Goal: Information Seeking & Learning: Check status

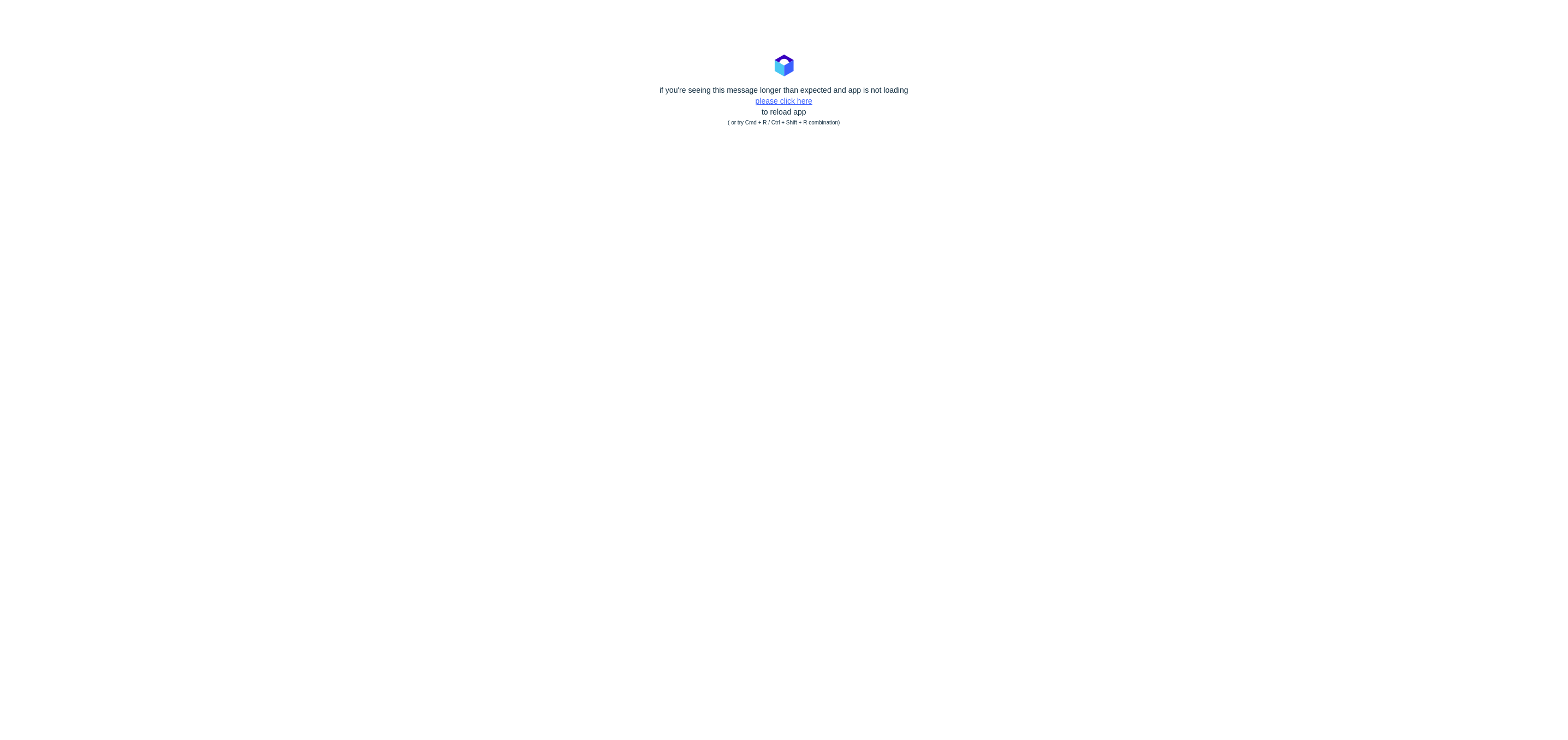
click at [765, 100] on link "please click here" at bounding box center [784, 101] width 57 height 8
click at [783, 76] on polygon at bounding box center [780, 68] width 9 height 16
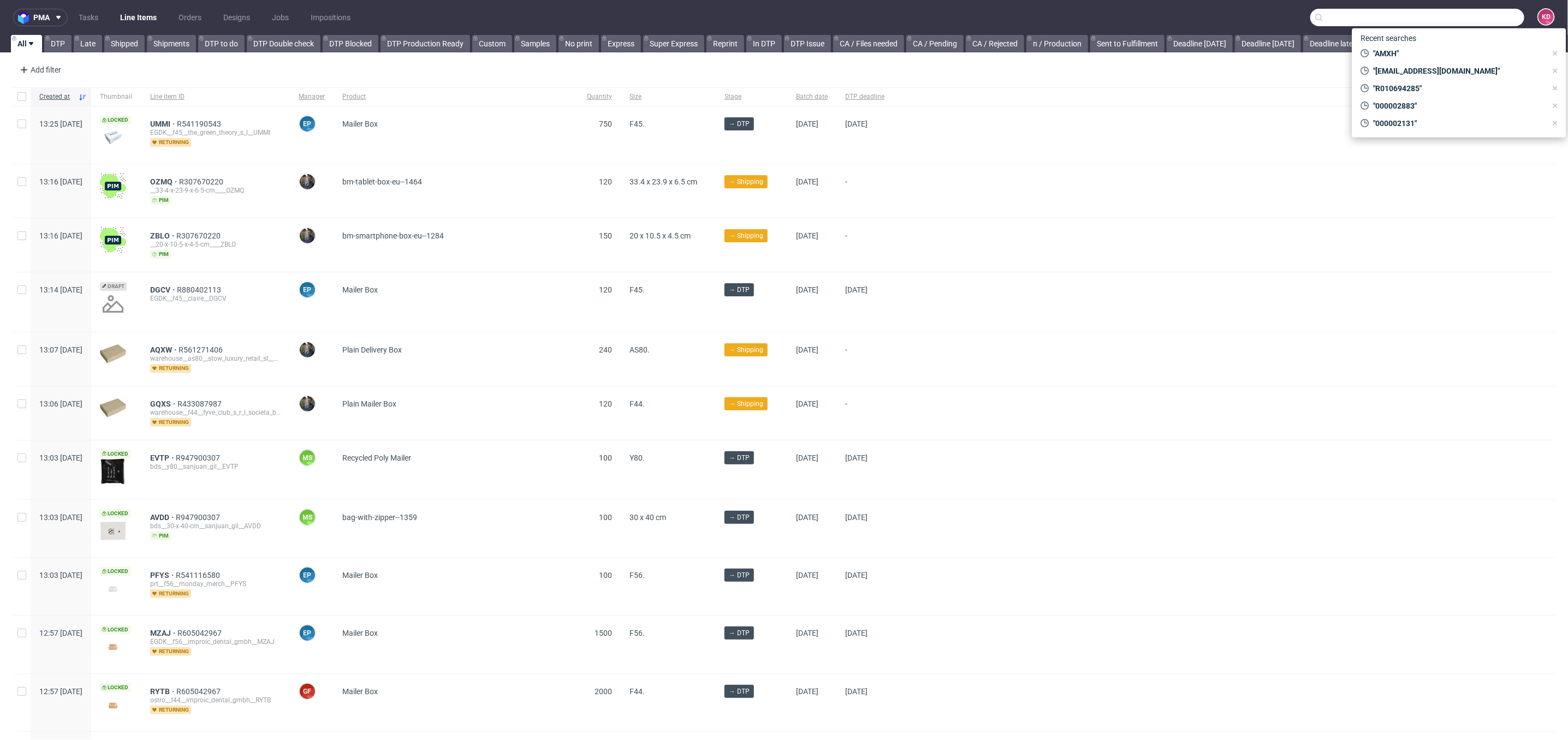
click at [1472, 19] on input "text" at bounding box center [1417, 17] width 214 height 18
paste input "520000017405250074685813"
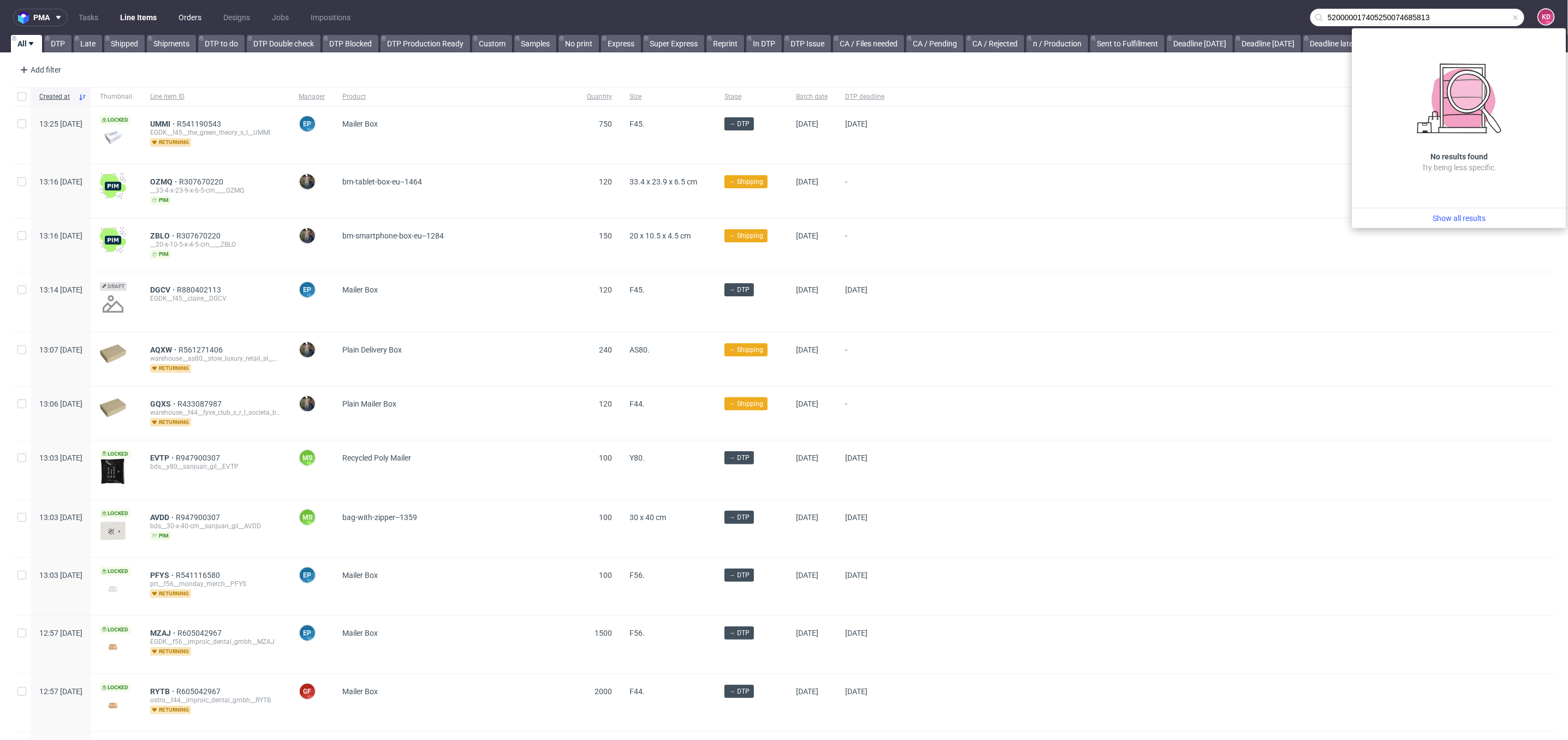
click at [195, 17] on link "Orders" at bounding box center [190, 17] width 36 height 18
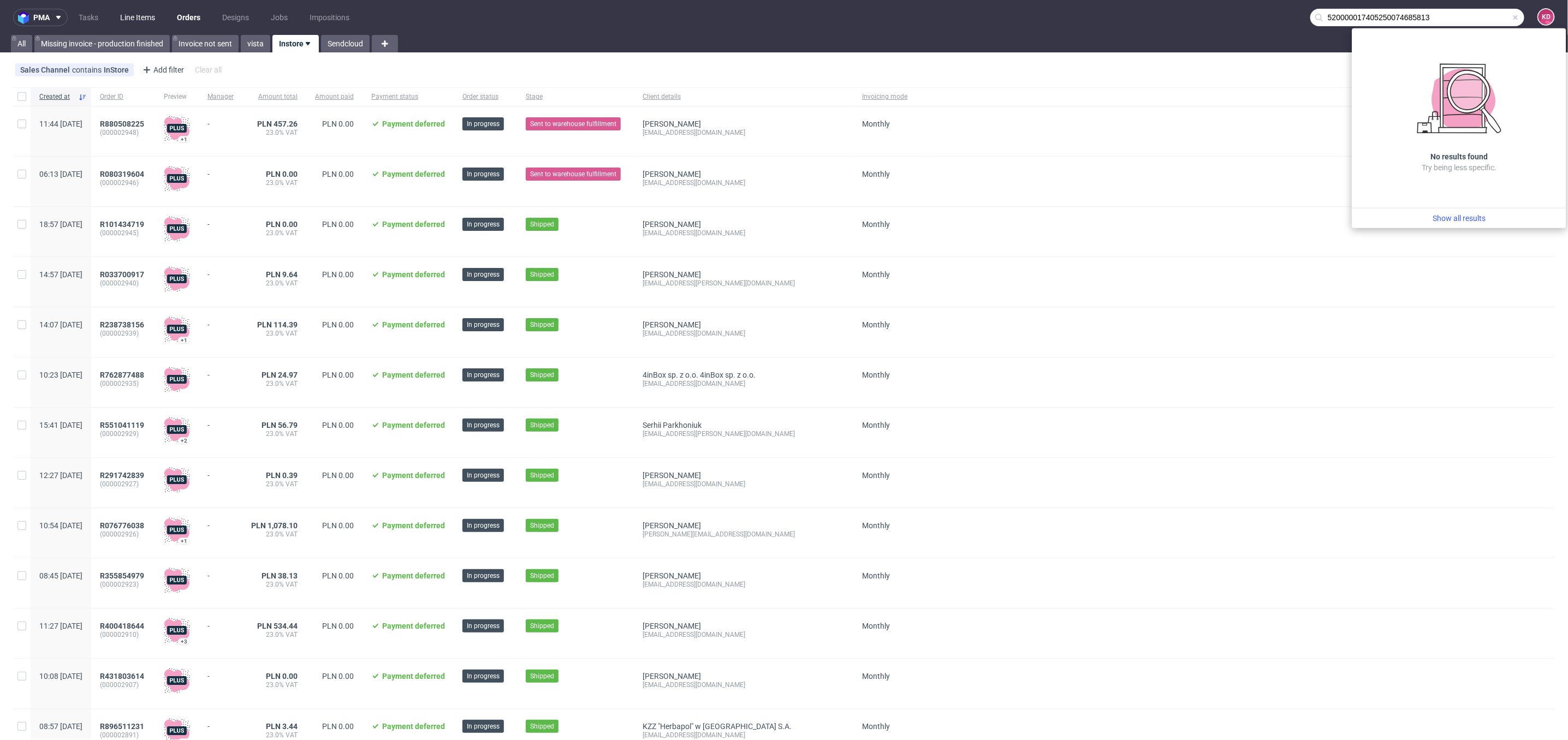
click at [135, 12] on link "Line Items" at bounding box center [137, 17] width 48 height 18
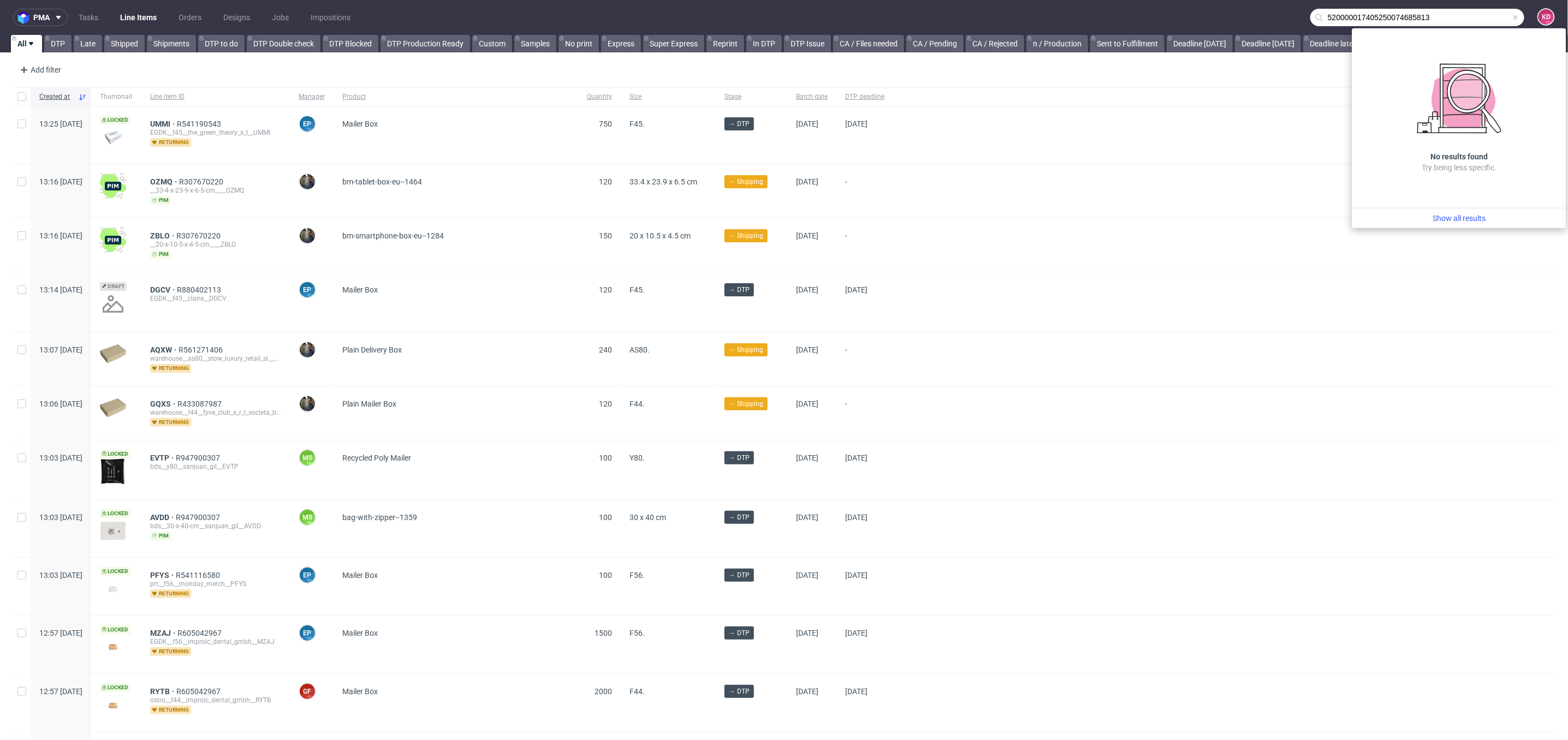
click at [1442, 16] on input "520000017405250074685813" at bounding box center [1417, 17] width 214 height 18
drag, startPoint x: 1442, startPoint y: 16, endPoint x: 1291, endPoint y: 16, distance: 151.0
click at [1291, 16] on nav "pma Tasks Line Items Orders Designs Jobs Impositions 520000017405250074685813 KD" at bounding box center [784, 17] width 1568 height 35
paste input "8255010075080132"
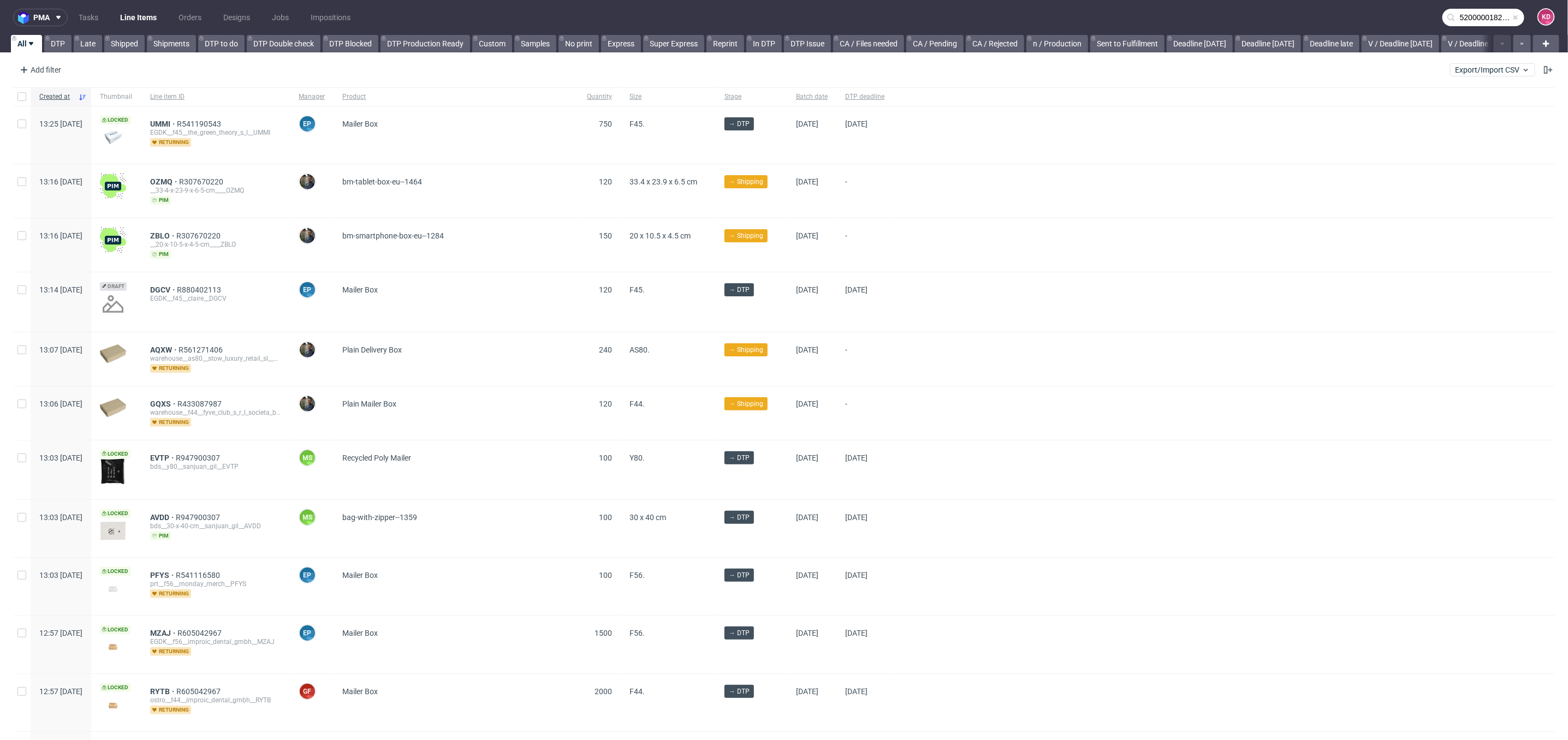
click at [1475, 11] on input "520000018255010075080132" at bounding box center [1483, 17] width 82 height 18
click at [1448, 15] on use at bounding box center [1452, 18] width 8 height 8
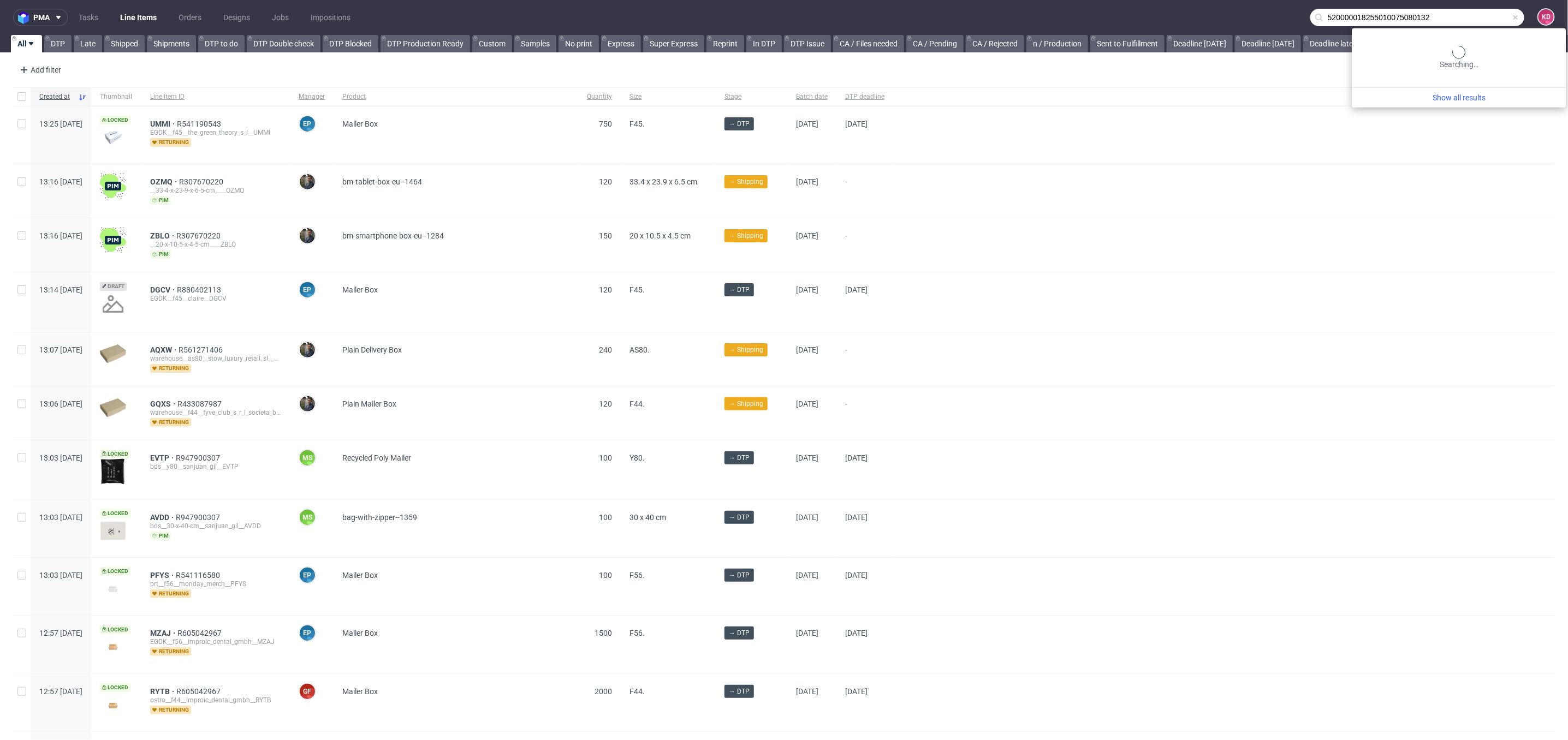
click at [1459, 16] on input "520000018255010075080132" at bounding box center [1417, 17] width 214 height 18
click at [1389, 15] on input "520000018255010075080132" at bounding box center [1417, 17] width 214 height 18
paste input "2407075093910"
type input "520000018252407075093910"
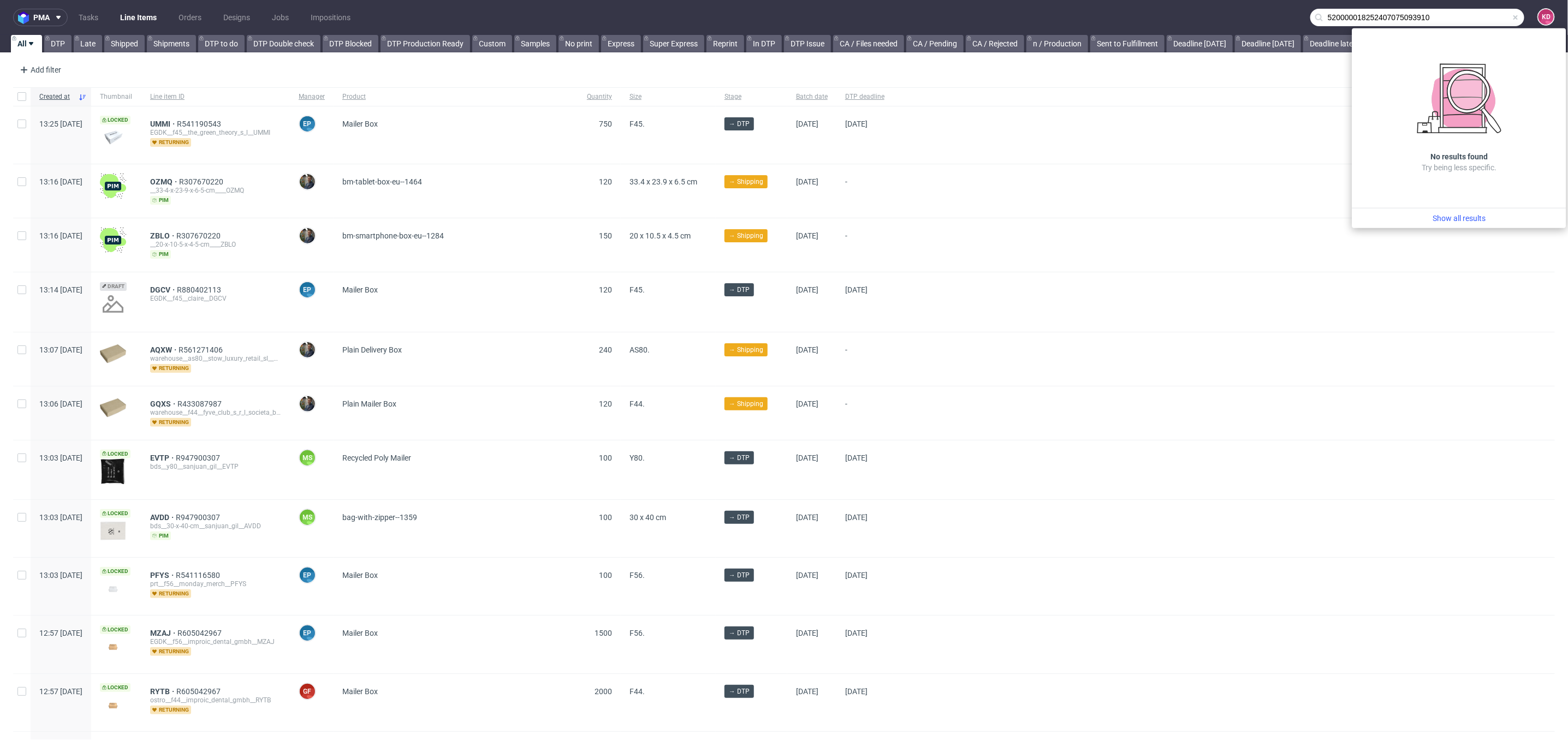
click at [160, 67] on div "Add filter Hide filters Clear all Export/Import CSV" at bounding box center [784, 70] width 1568 height 26
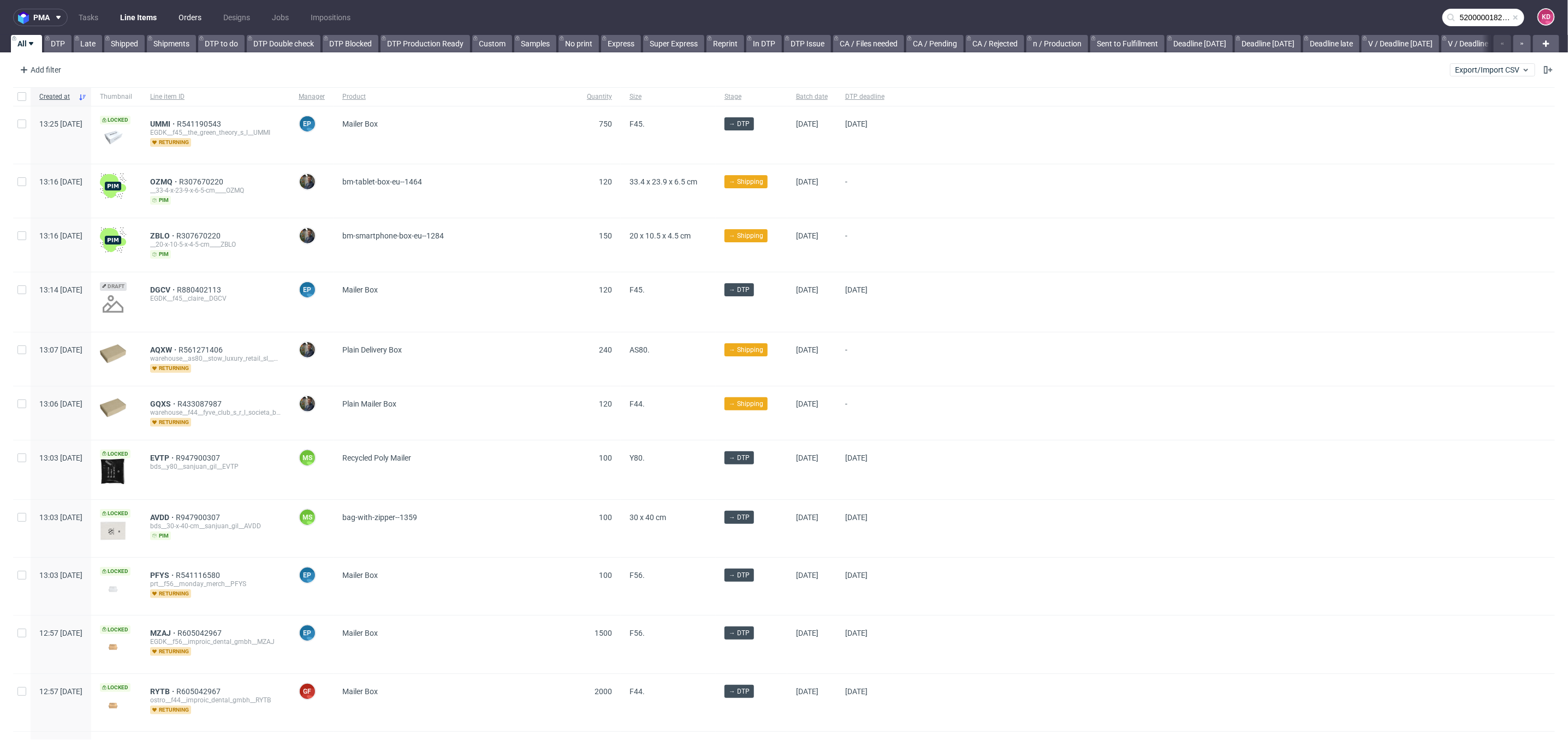
click at [198, 20] on link "Orders" at bounding box center [190, 17] width 36 height 18
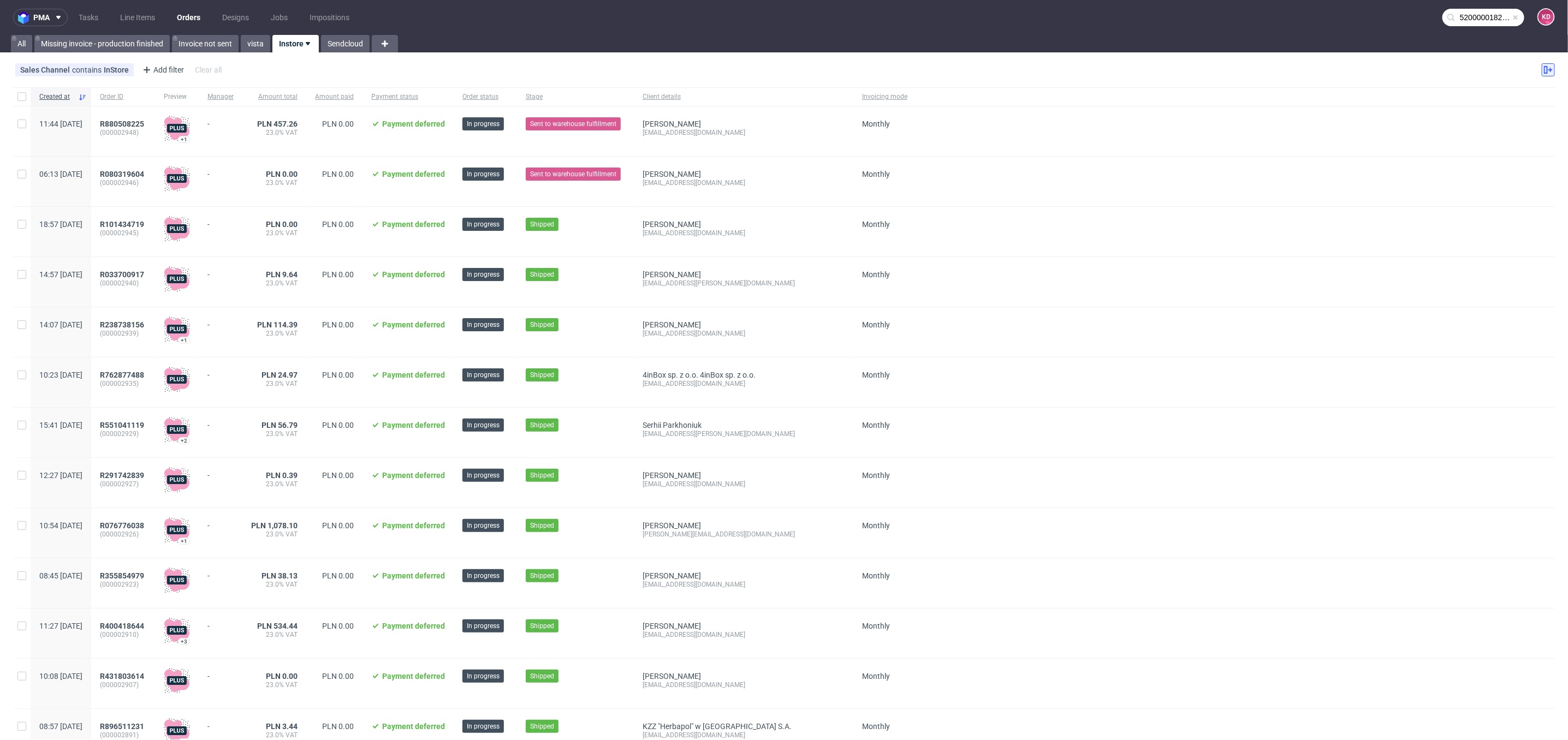
click at [1544, 69] on use at bounding box center [1548, 70] width 9 height 8
click at [143, 16] on link "Line Items" at bounding box center [137, 17] width 48 height 18
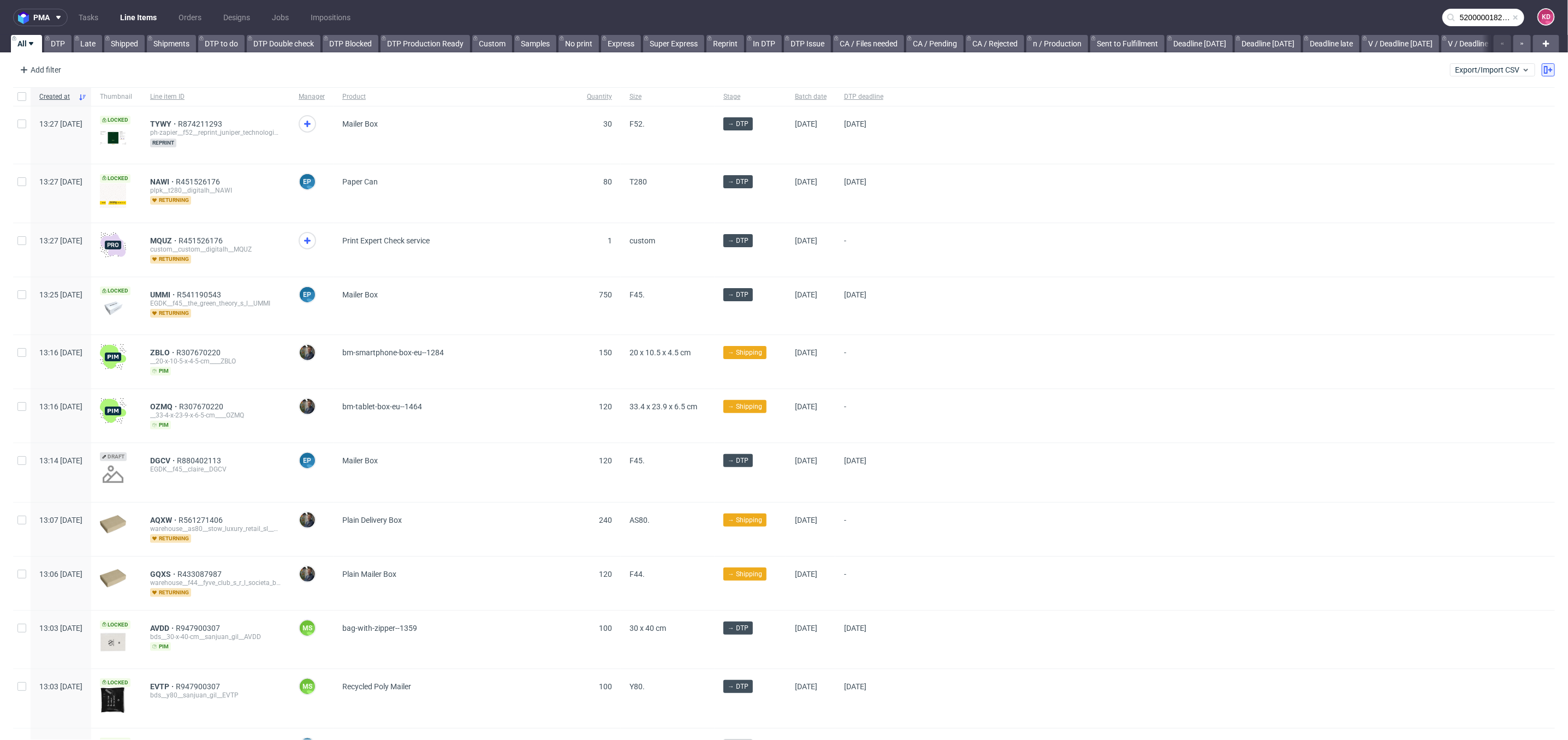
click at [1544, 71] on icon at bounding box center [1548, 69] width 9 height 8
click at [1525, 168] on div "Created at Thumbnail Line item ID Manager Product Quantity Size Stage Batch dat…" at bounding box center [1479, 197] width 118 height 175
click at [1524, 167] on input "Tracking number" at bounding box center [1525, 169] width 15 height 8
checkbox input "true"
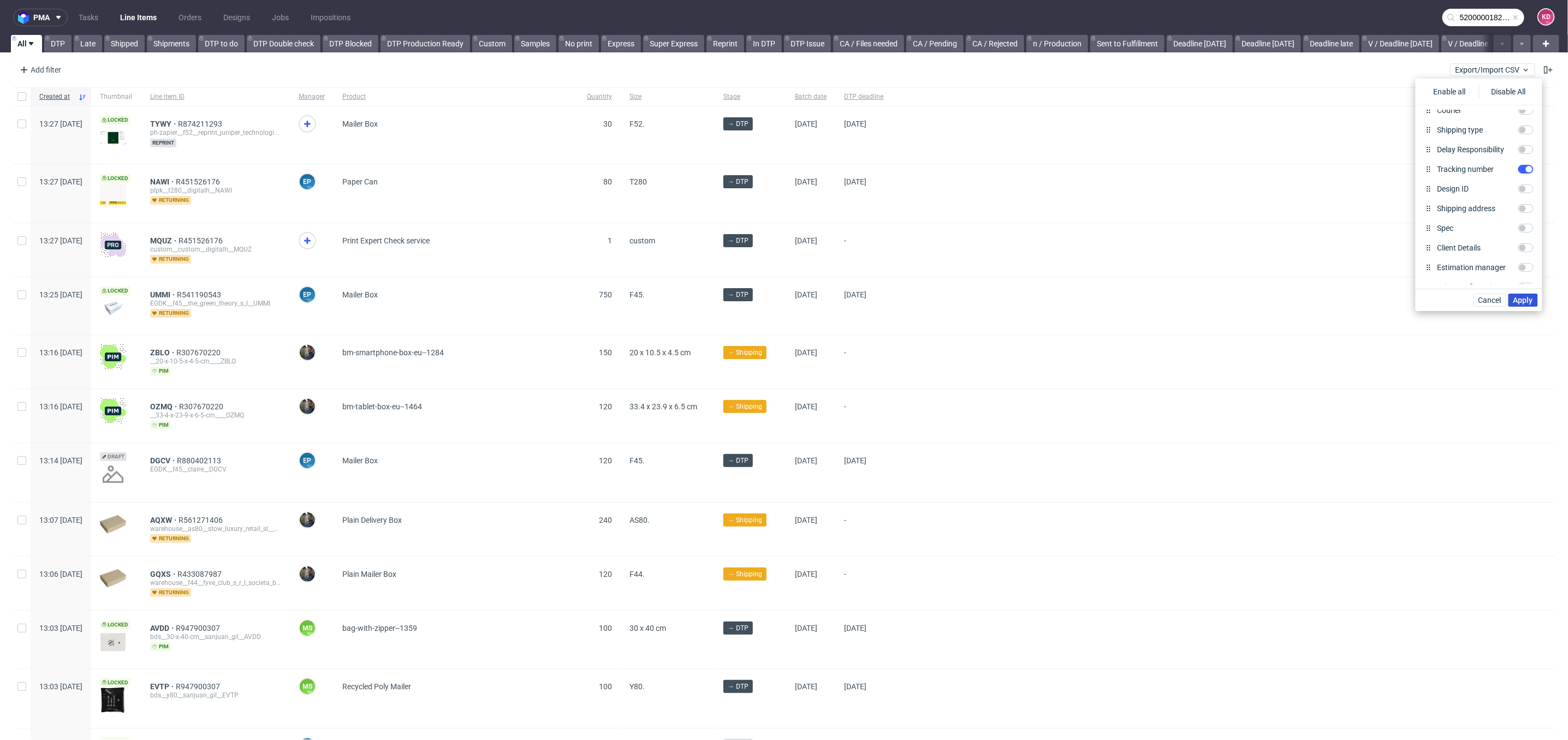
click at [1531, 302] on span "Apply" at bounding box center [1524, 300] width 20 height 8
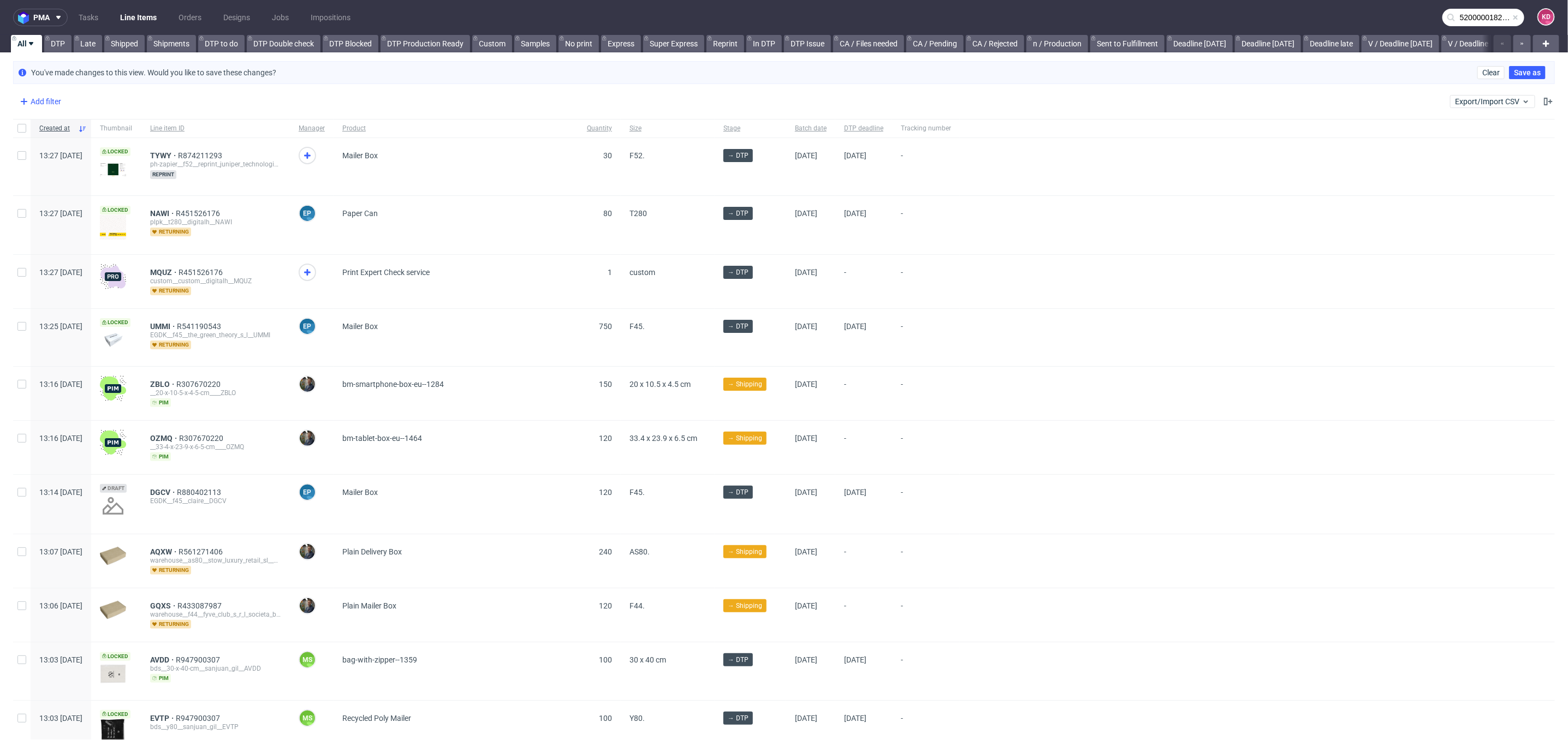
click at [47, 95] on div "Add filter" at bounding box center [39, 101] width 48 height 18
click at [74, 129] on input "text" at bounding box center [85, 126] width 131 height 18
type input "sales"
click at [84, 145] on div "Sales Channel" at bounding box center [85, 148] width 131 height 15
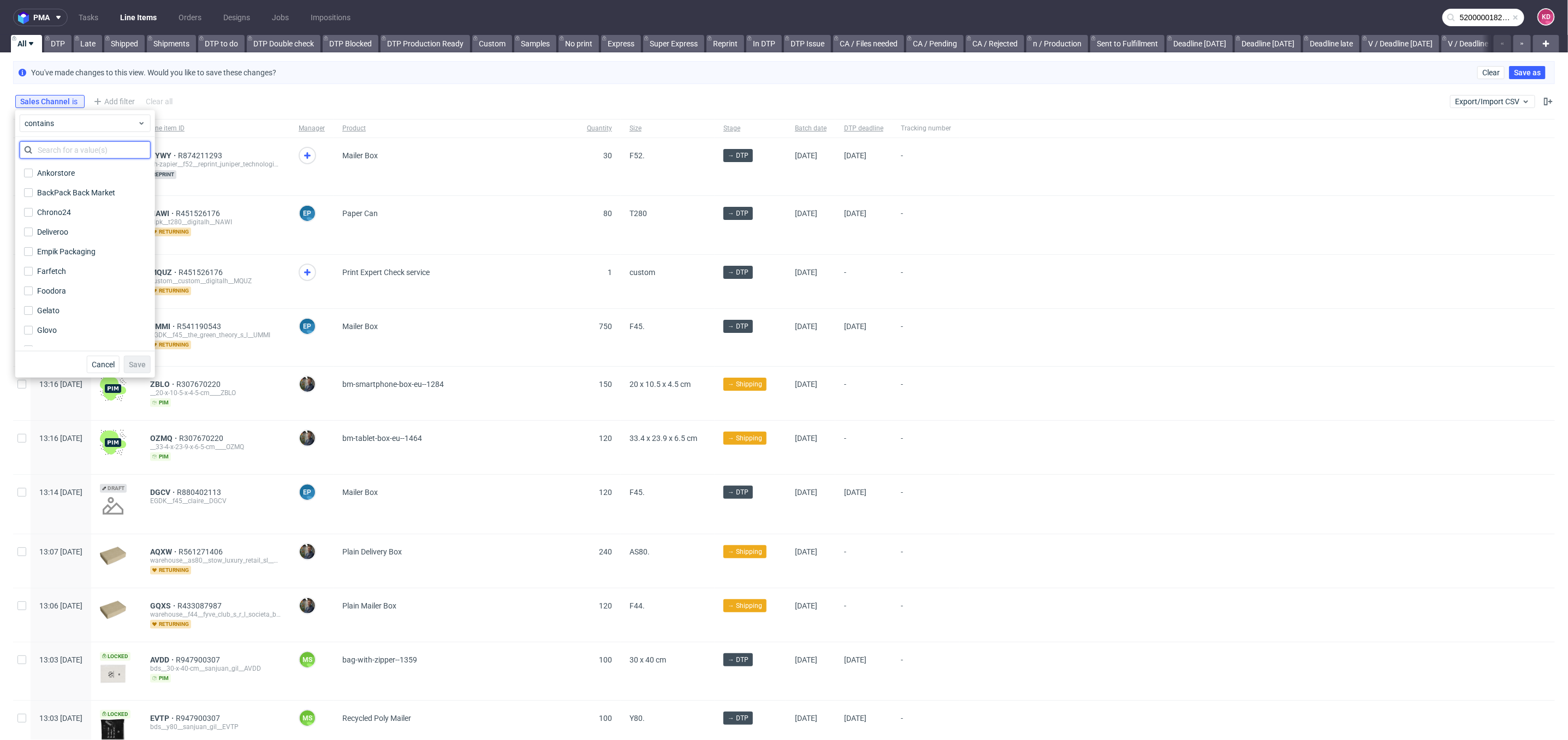
click at [71, 150] on input "text" at bounding box center [85, 150] width 131 height 18
type input "ins"
click at [70, 173] on label "InStore" at bounding box center [85, 173] width 131 height 15
click at [33, 173] on input "InStore" at bounding box center [28, 173] width 9 height 8
checkbox input "true"
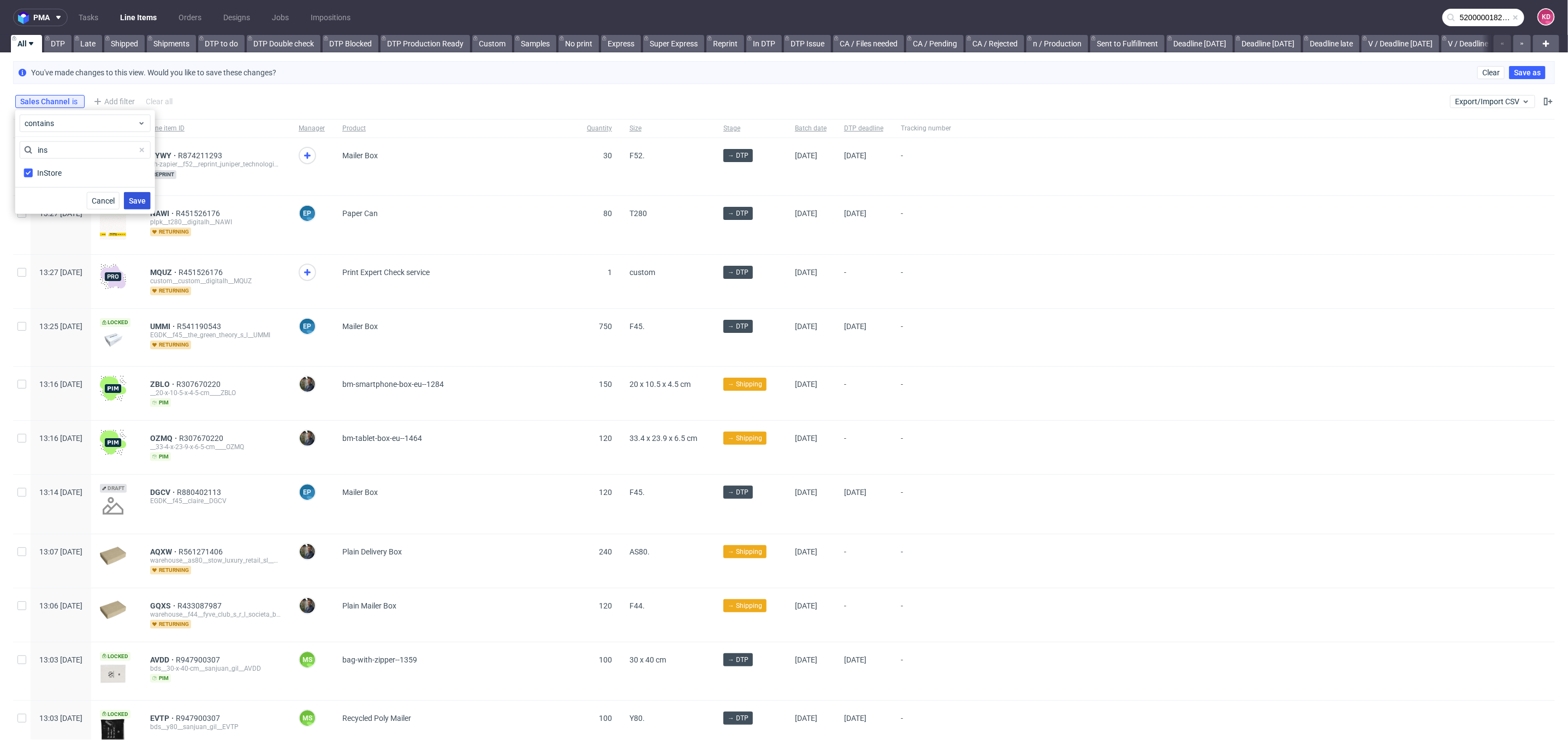
click at [136, 202] on span "Save" at bounding box center [137, 201] width 17 height 8
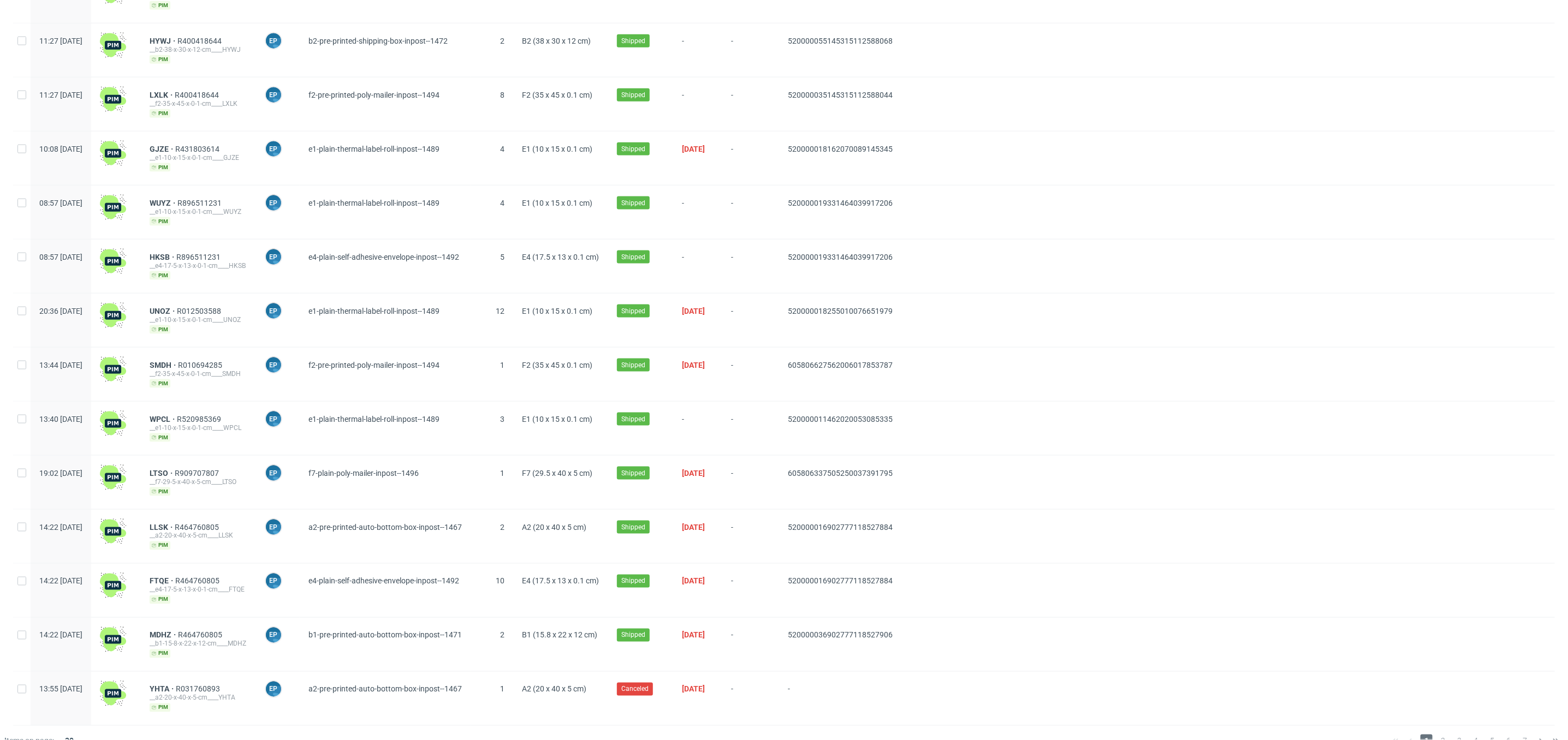
scroll to position [0, 0]
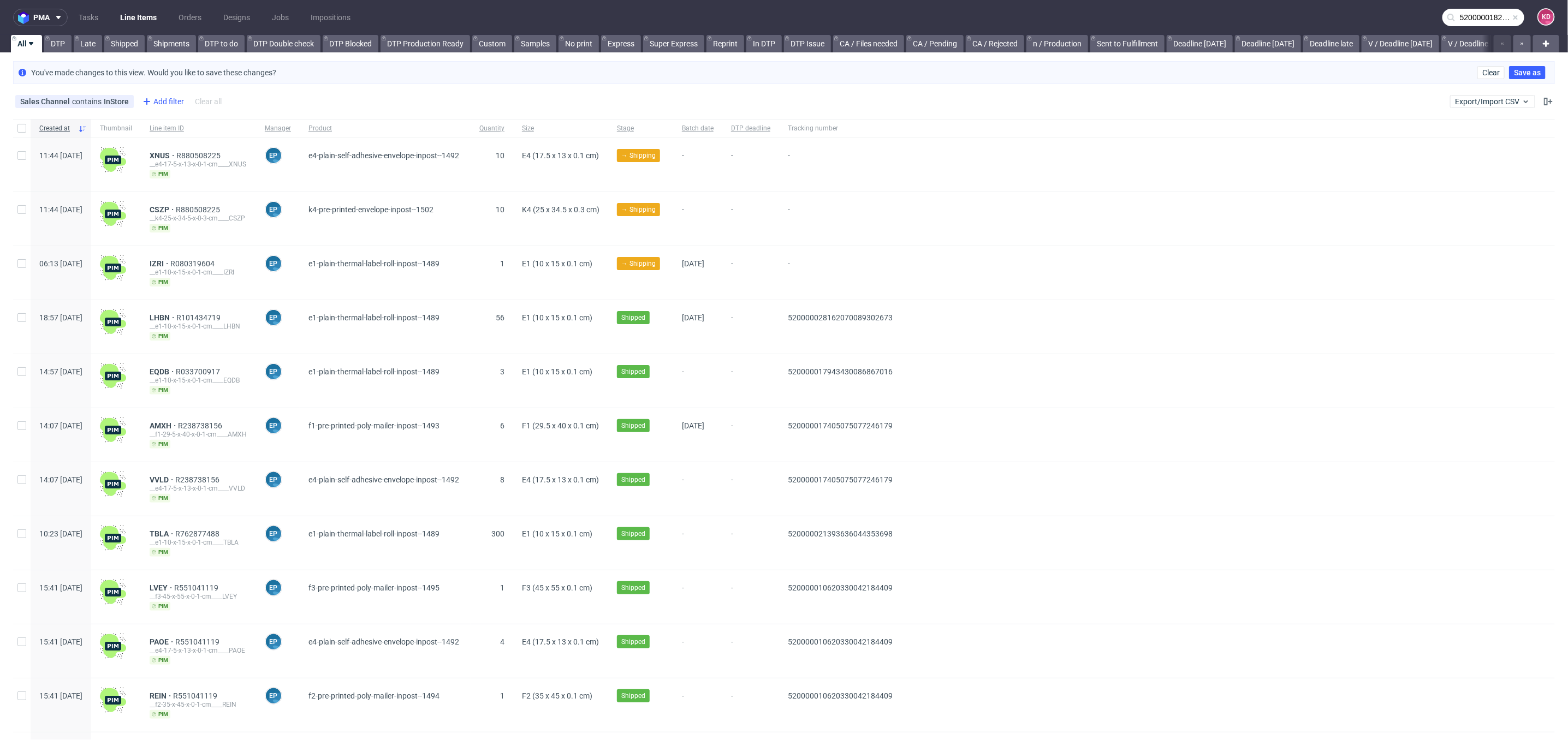
click at [164, 98] on div "Add filter" at bounding box center [162, 101] width 48 height 18
click at [169, 121] on input "text" at bounding box center [206, 126] width 131 height 18
type input "tra"
click at [186, 156] on div "Tracking number" at bounding box center [206, 148] width 131 height 20
click at [185, 150] on span "Tracking number" at bounding box center [175, 148] width 68 height 15
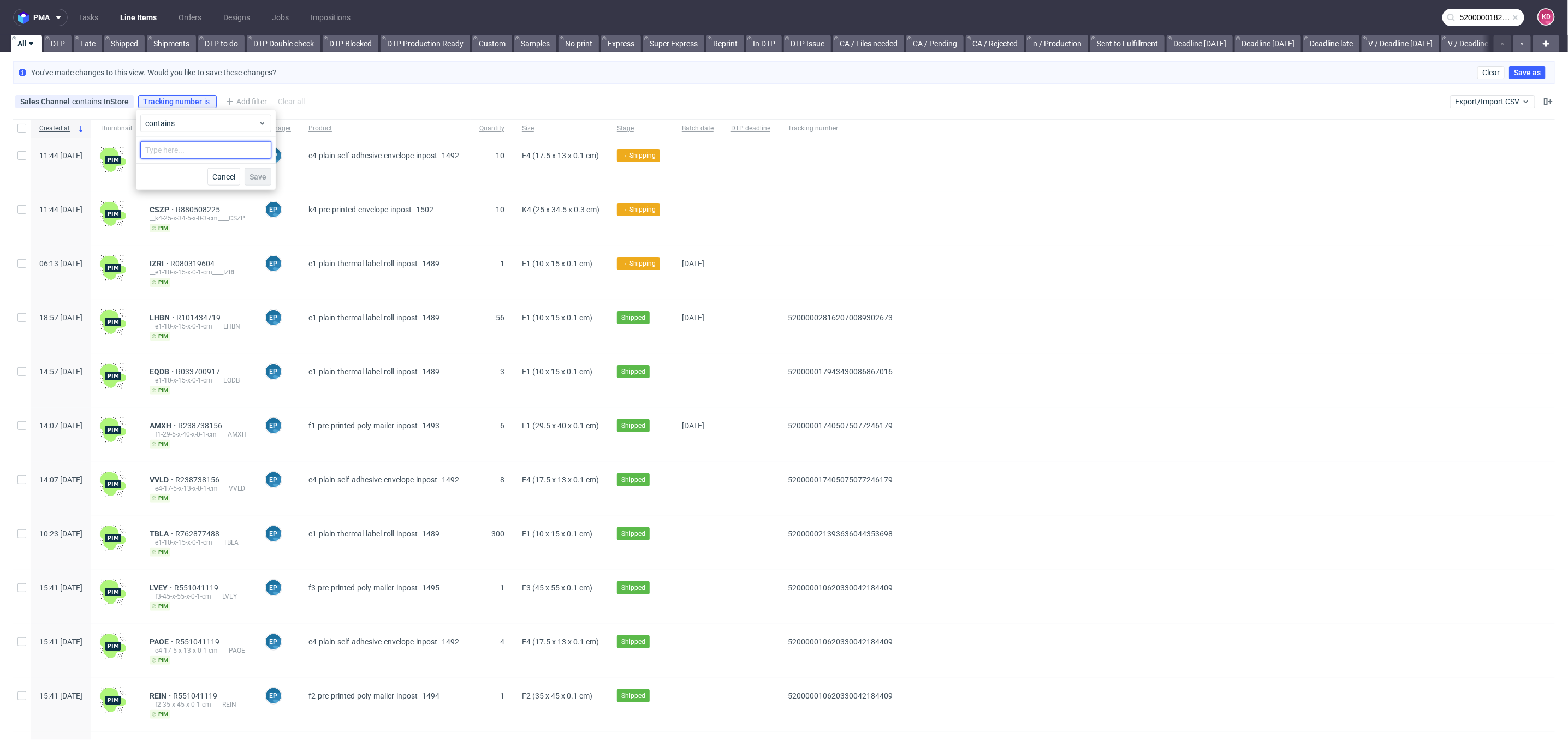
click at [185, 150] on input "text" at bounding box center [206, 150] width 131 height 18
paste input "520000017405250074685813"
type input "520000017405250074685813"
click at [257, 173] on span "Save" at bounding box center [258, 177] width 17 height 8
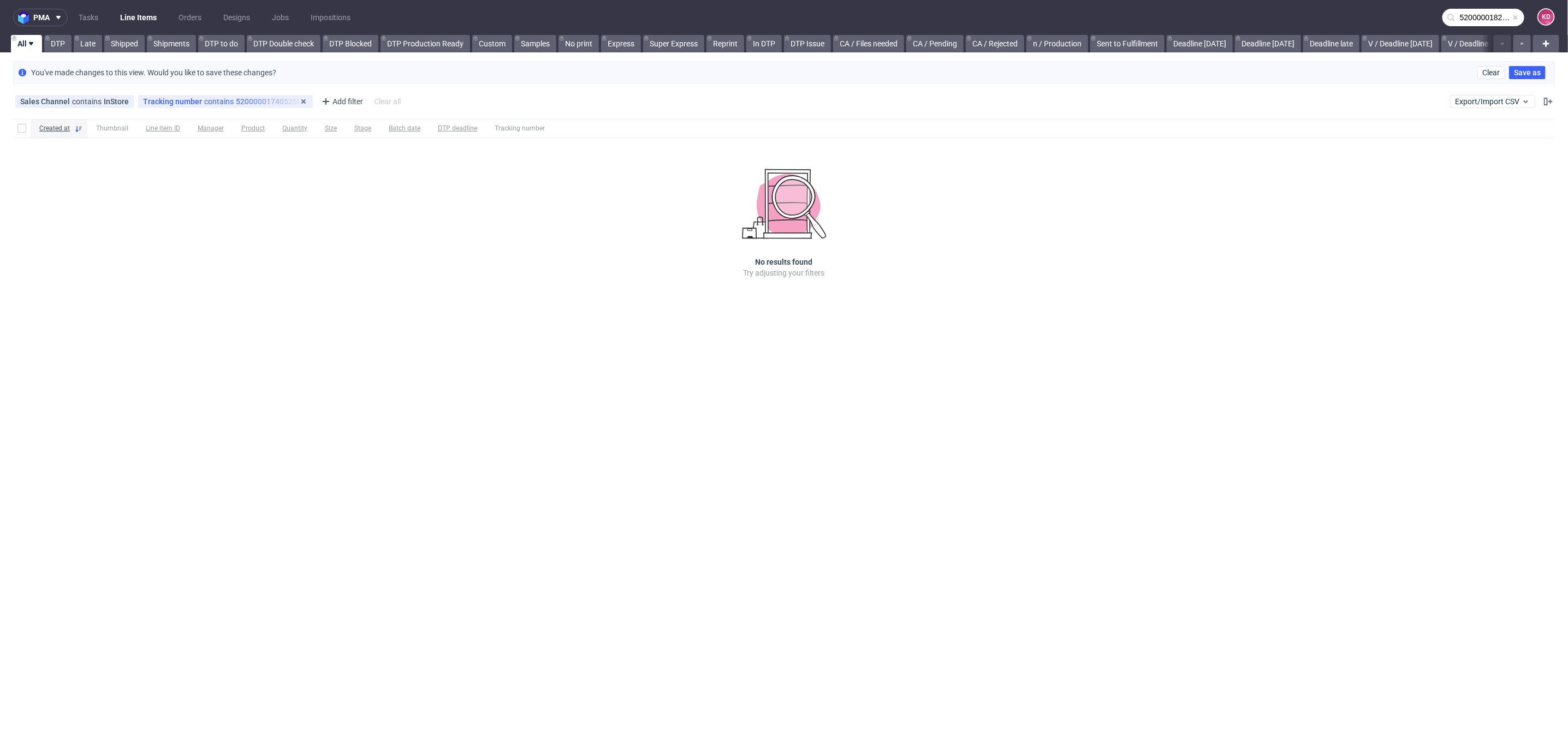
click at [251, 101] on div "Tracking number contains 520000017405250074685813" at bounding box center [226, 101] width 165 height 8
drag, startPoint x: 254, startPoint y: 152, endPoint x: 118, endPoint y: 148, distance: 136.1
click at [118, 148] on body "pma Tasks Line Items Orders Designs Jobs Impositions 520000018252407075093910 K…" at bounding box center [784, 370] width 1568 height 740
click at [213, 100] on span "contains" at bounding box center [220, 101] width 31 height 8
click at [260, 154] on span at bounding box center [262, 150] width 13 height 13
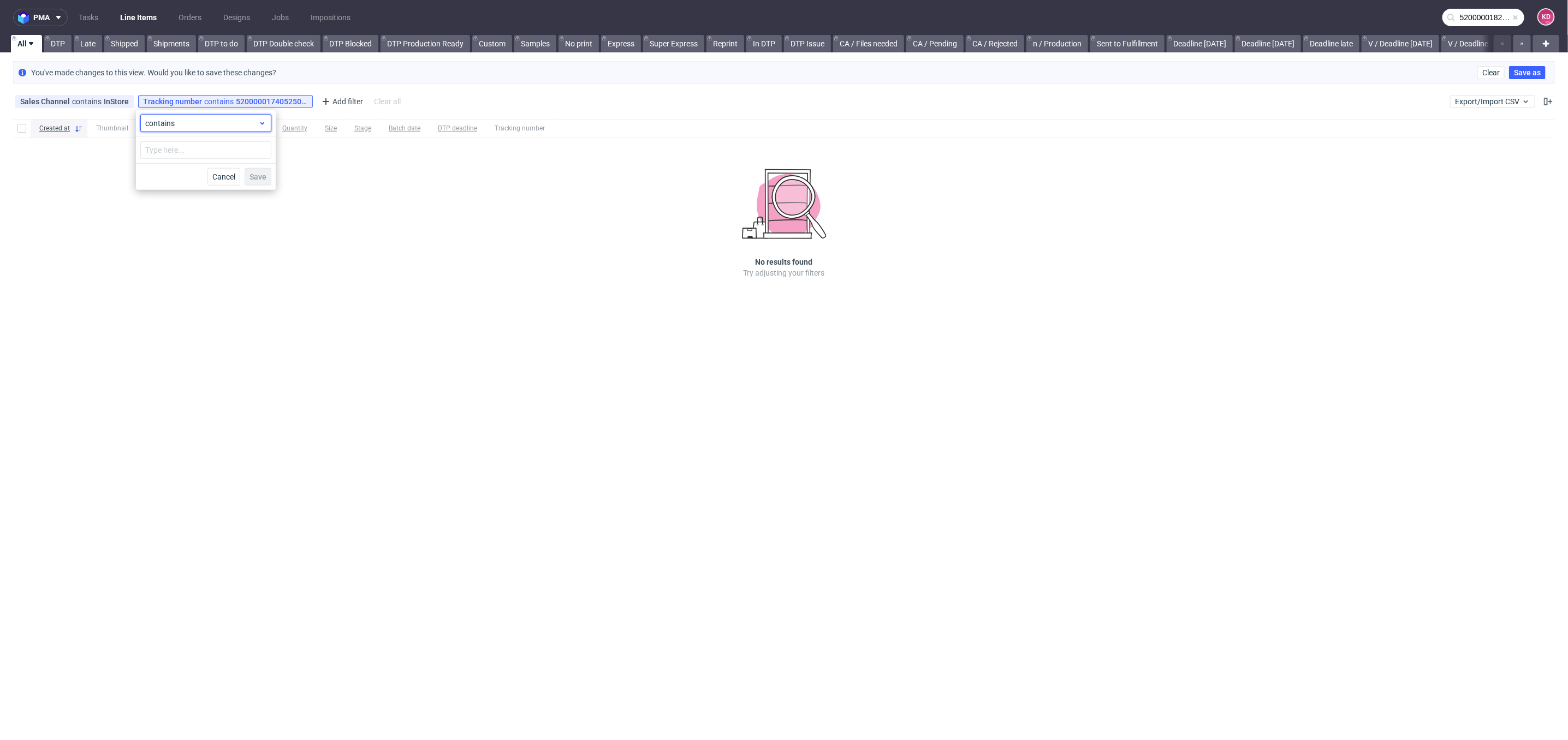
click at [253, 114] on div "contains" at bounding box center [206, 123] width 131 height 18
click at [192, 169] on label "is not" at bounding box center [205, 168] width 122 height 20
click at [188, 148] on input "text" at bounding box center [206, 150] width 131 height 18
click at [259, 120] on icon at bounding box center [262, 123] width 9 height 8
click at [201, 148] on label "is" at bounding box center [205, 148] width 122 height 20
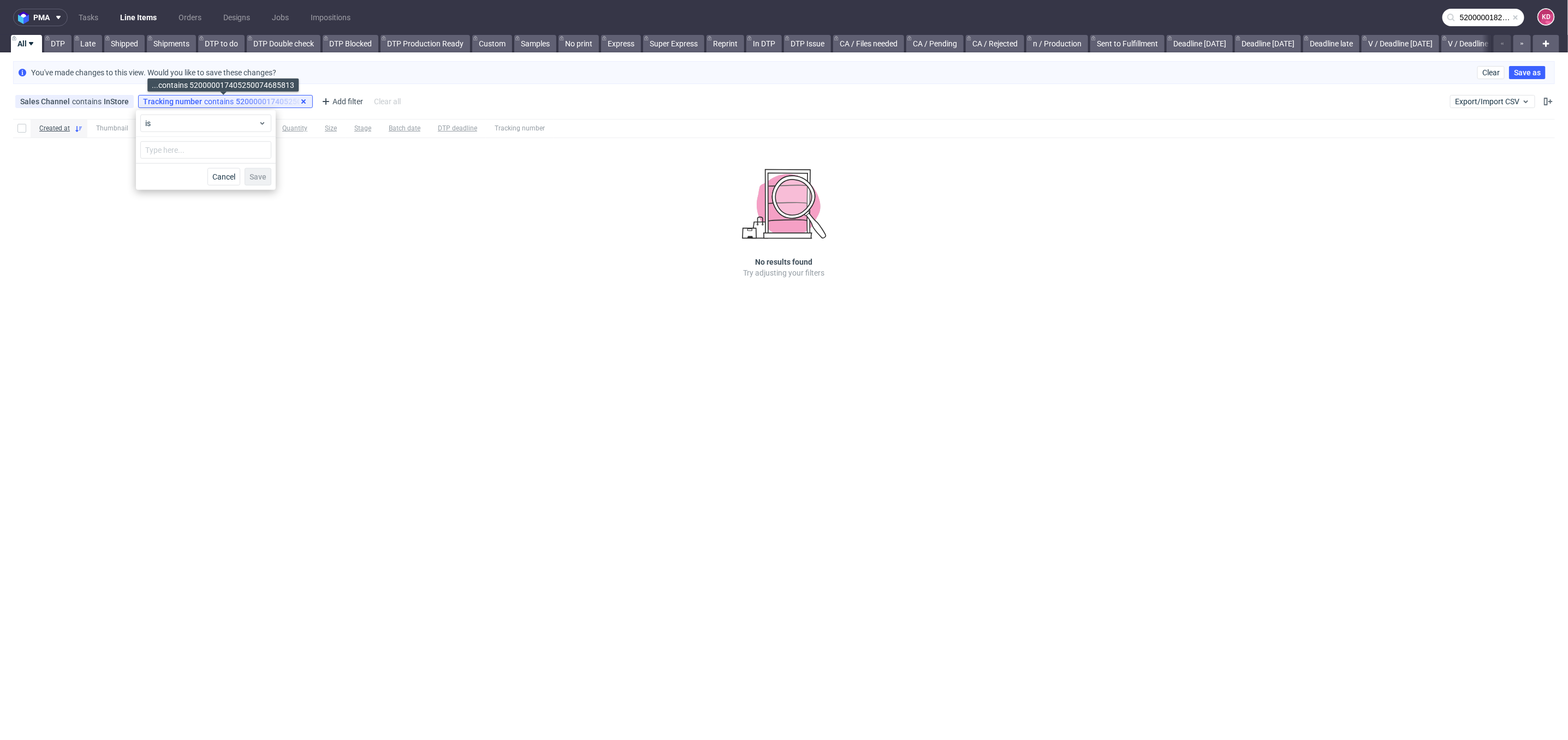
click at [304, 99] on icon at bounding box center [303, 101] width 9 height 8
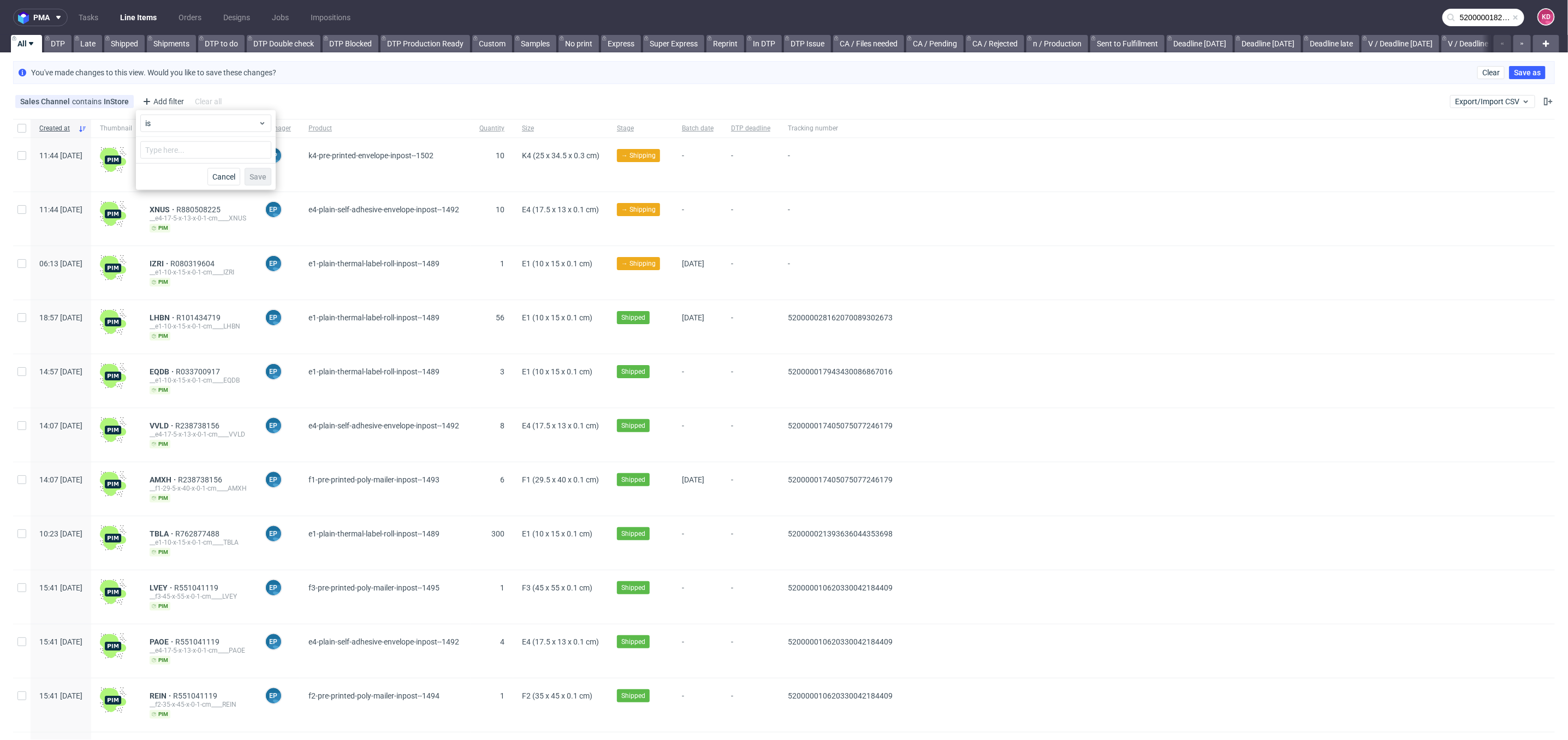
click at [375, 107] on div "Sales Channel contains InStore Add filter Hide filters Clear all Export/Import …" at bounding box center [784, 101] width 1568 height 26
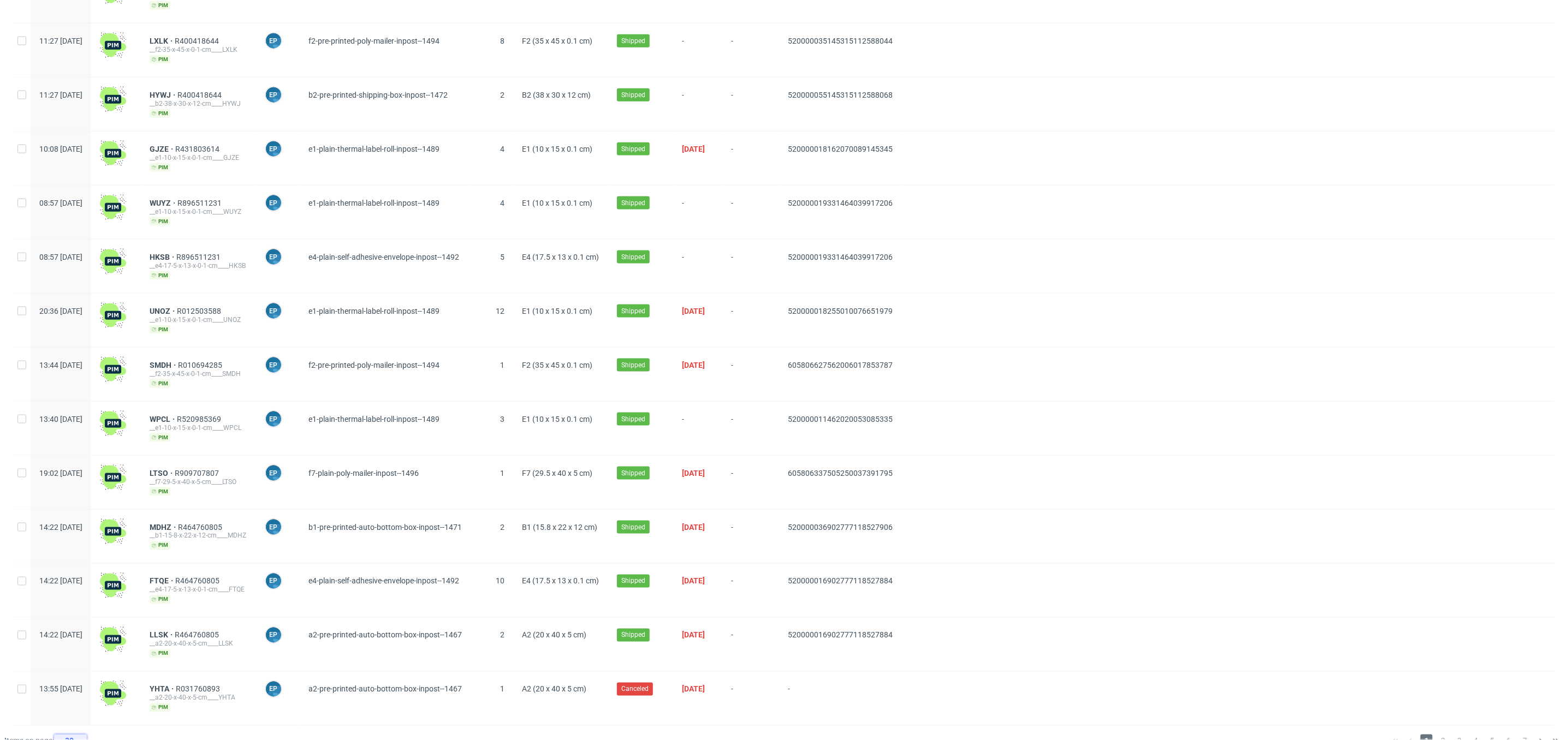
click at [76, 733] on div "30" at bounding box center [68, 741] width 20 height 15
click at [82, 698] on div "120" at bounding box center [74, 694] width 22 height 15
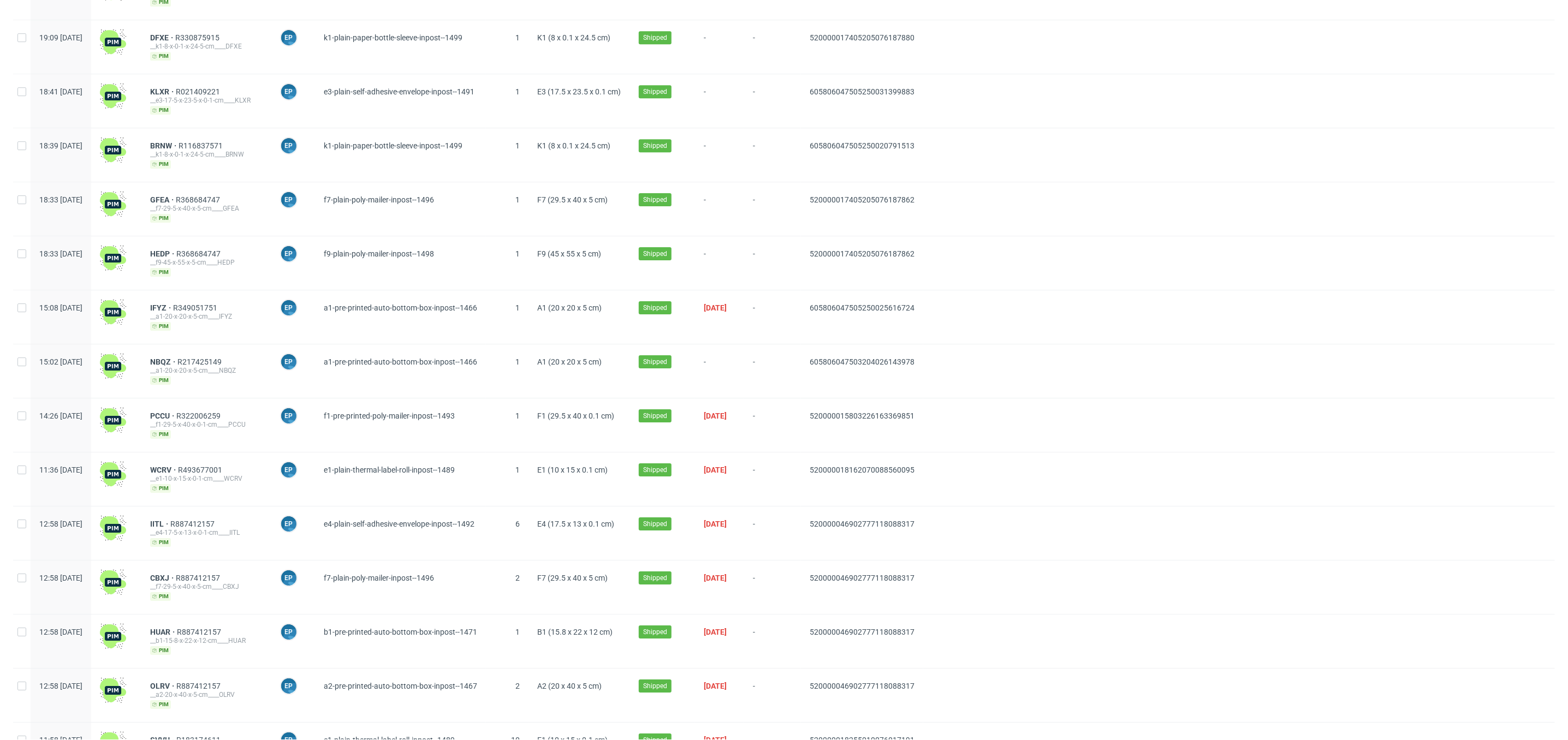
scroll to position [5841, 0]
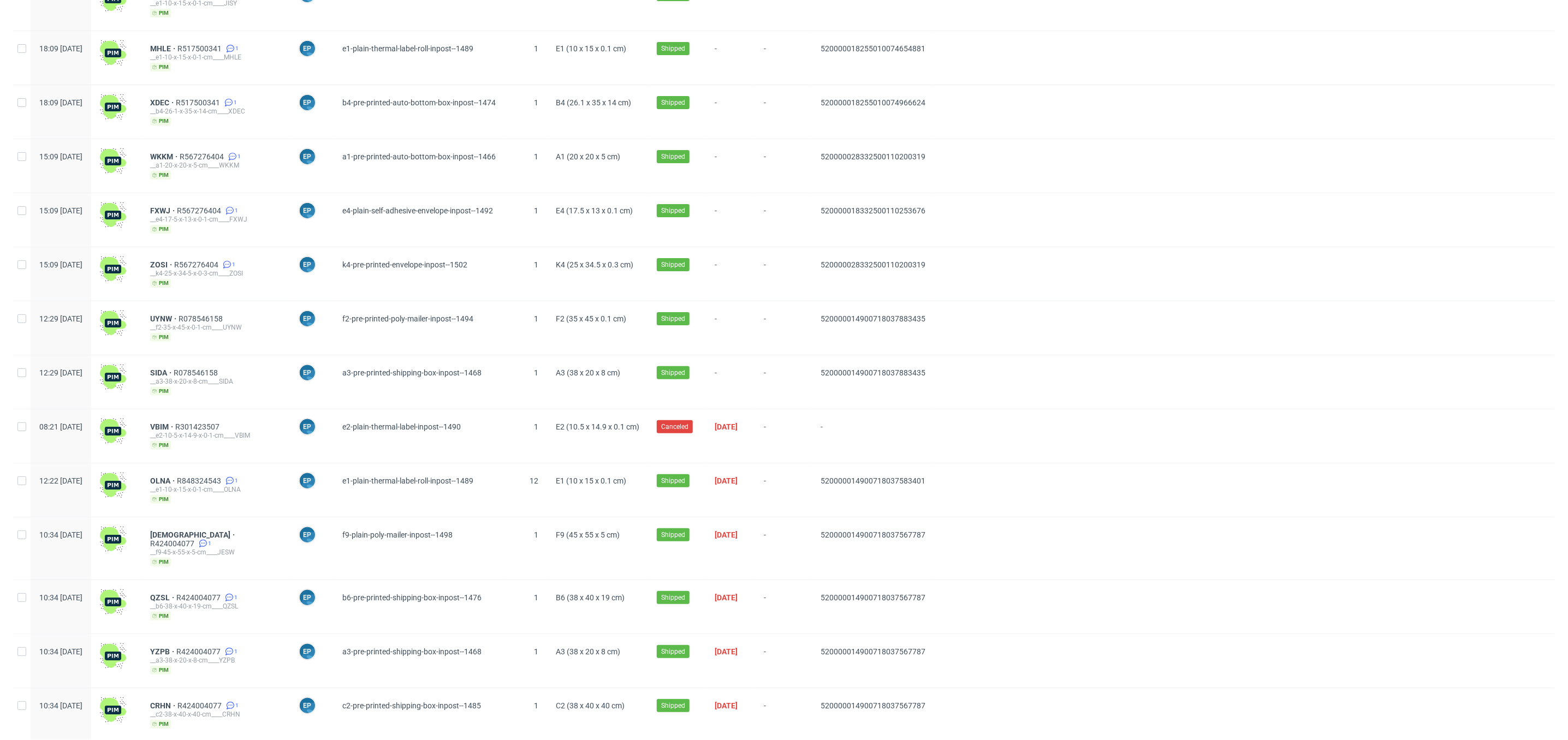
scroll to position [4028, 0]
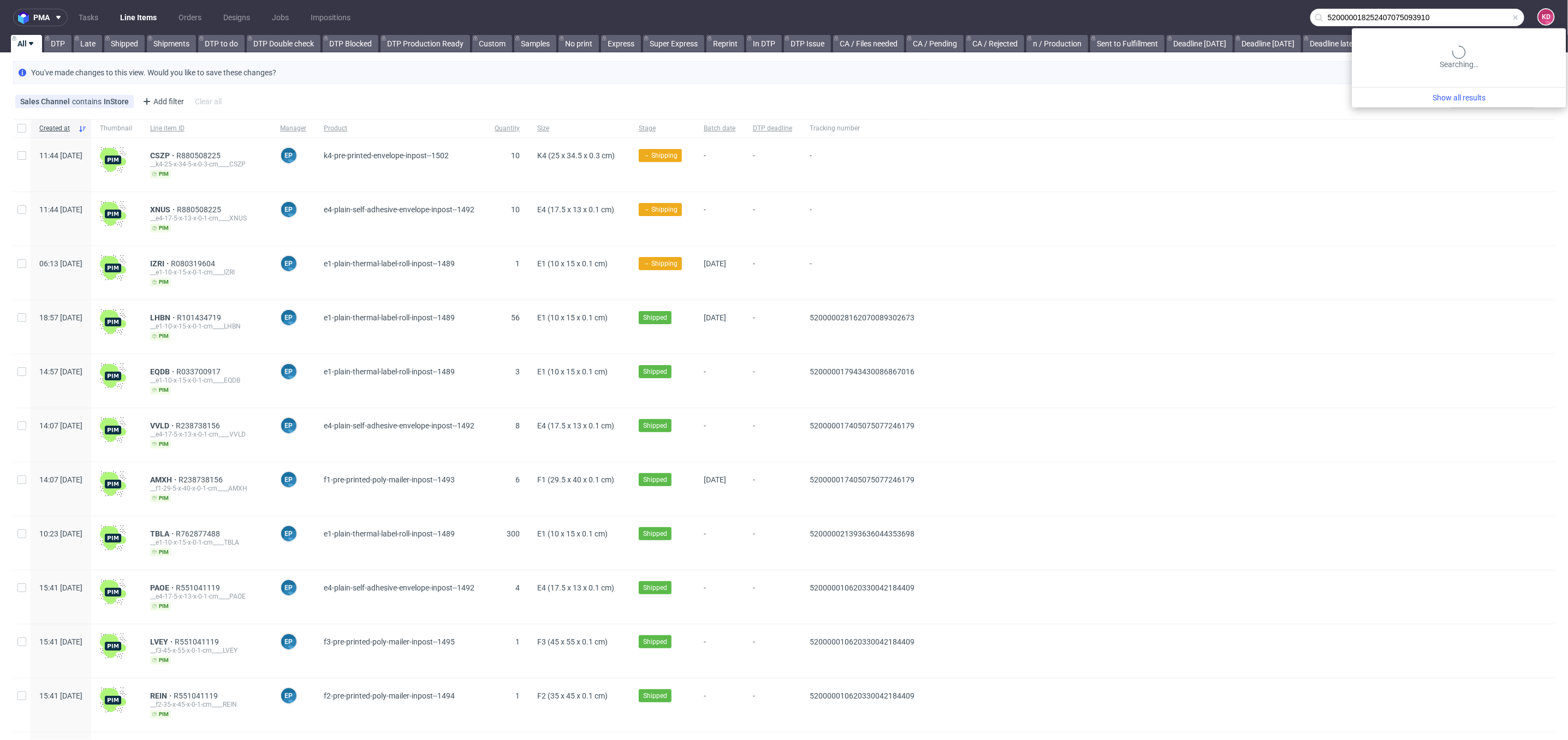
click at [1455, 16] on input "520000018252407075093910" at bounding box center [1417, 17] width 214 height 18
click at [1512, 16] on span at bounding box center [1516, 17] width 9 height 8
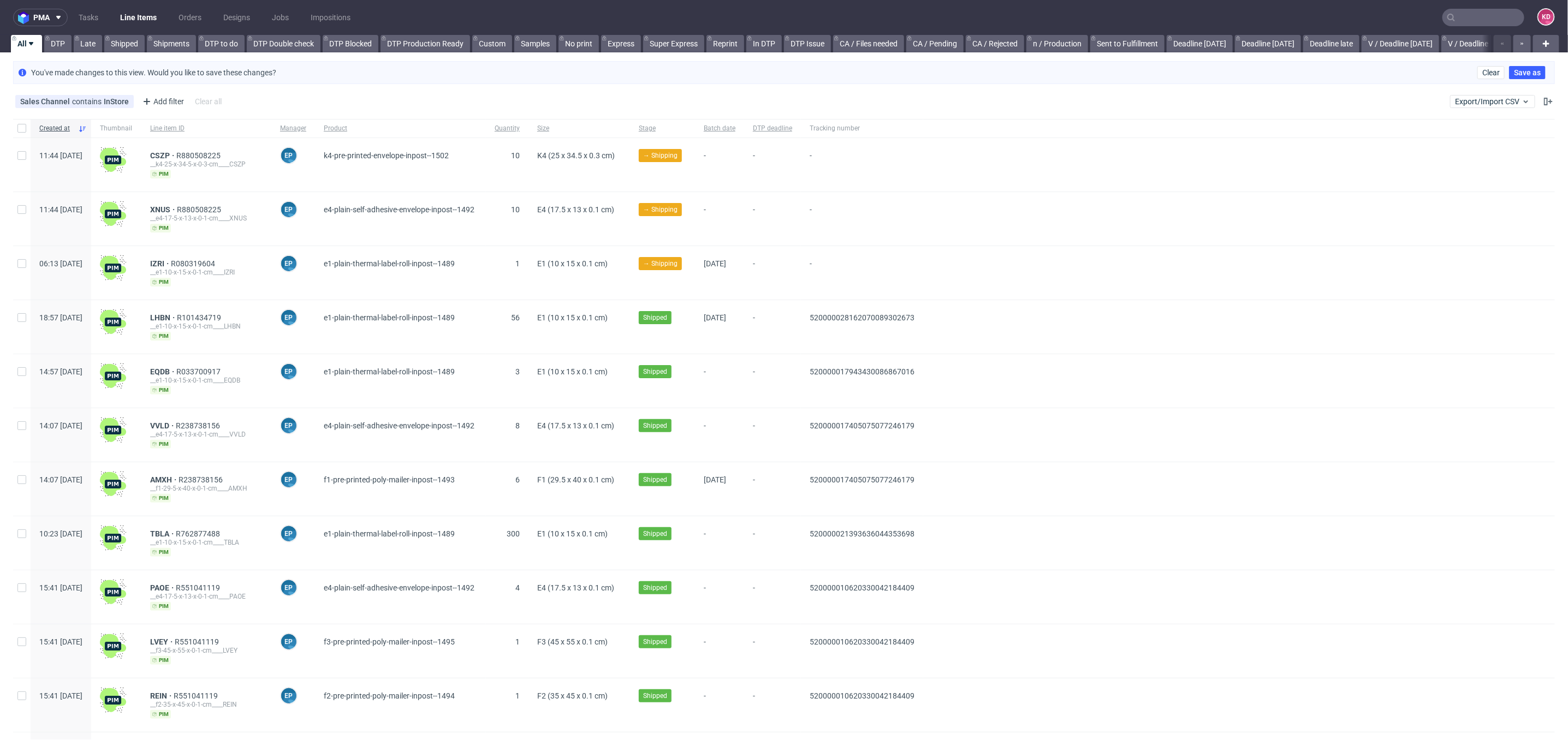
click at [1450, 17] on input "text" at bounding box center [1483, 17] width 82 height 18
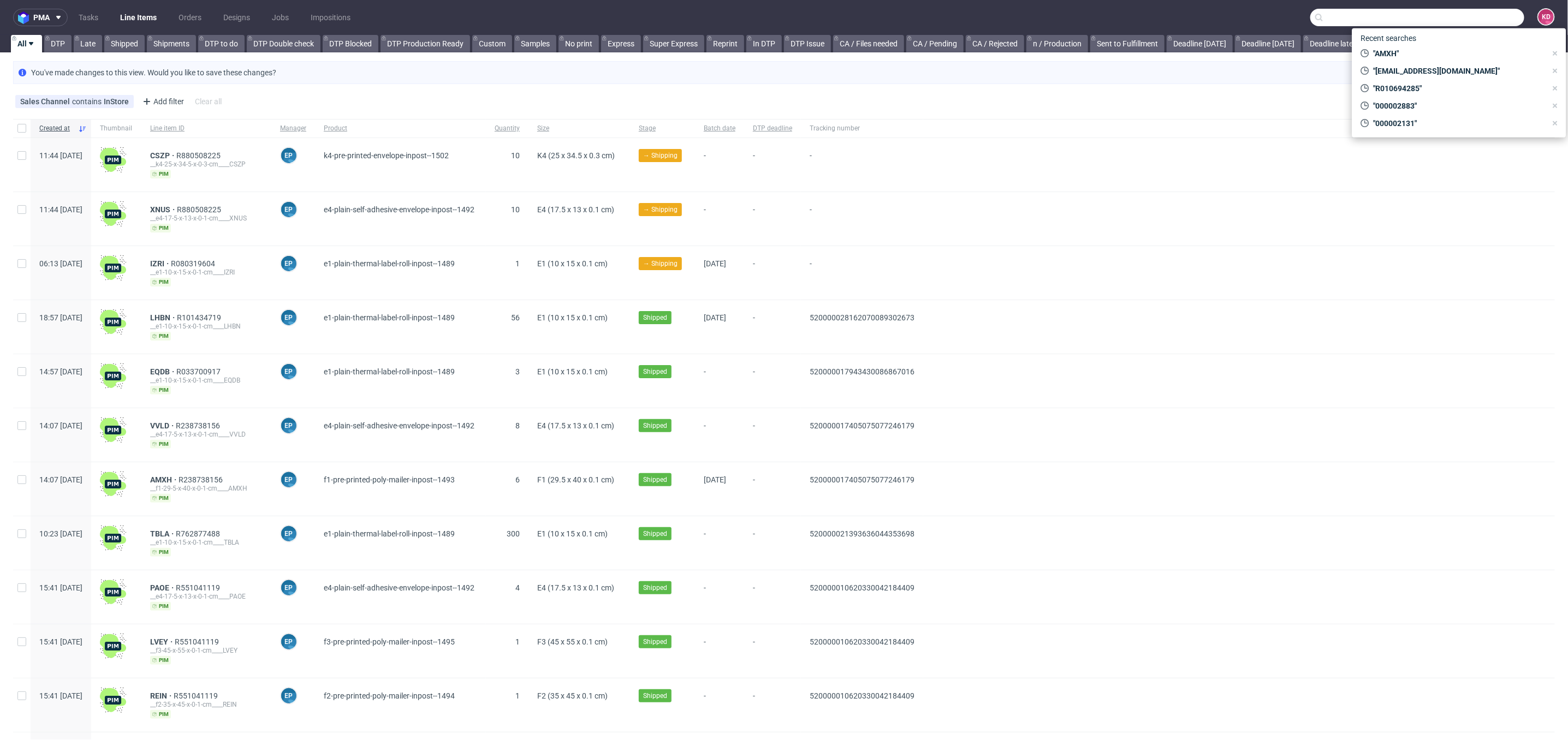
paste input "520000018252407075093910"
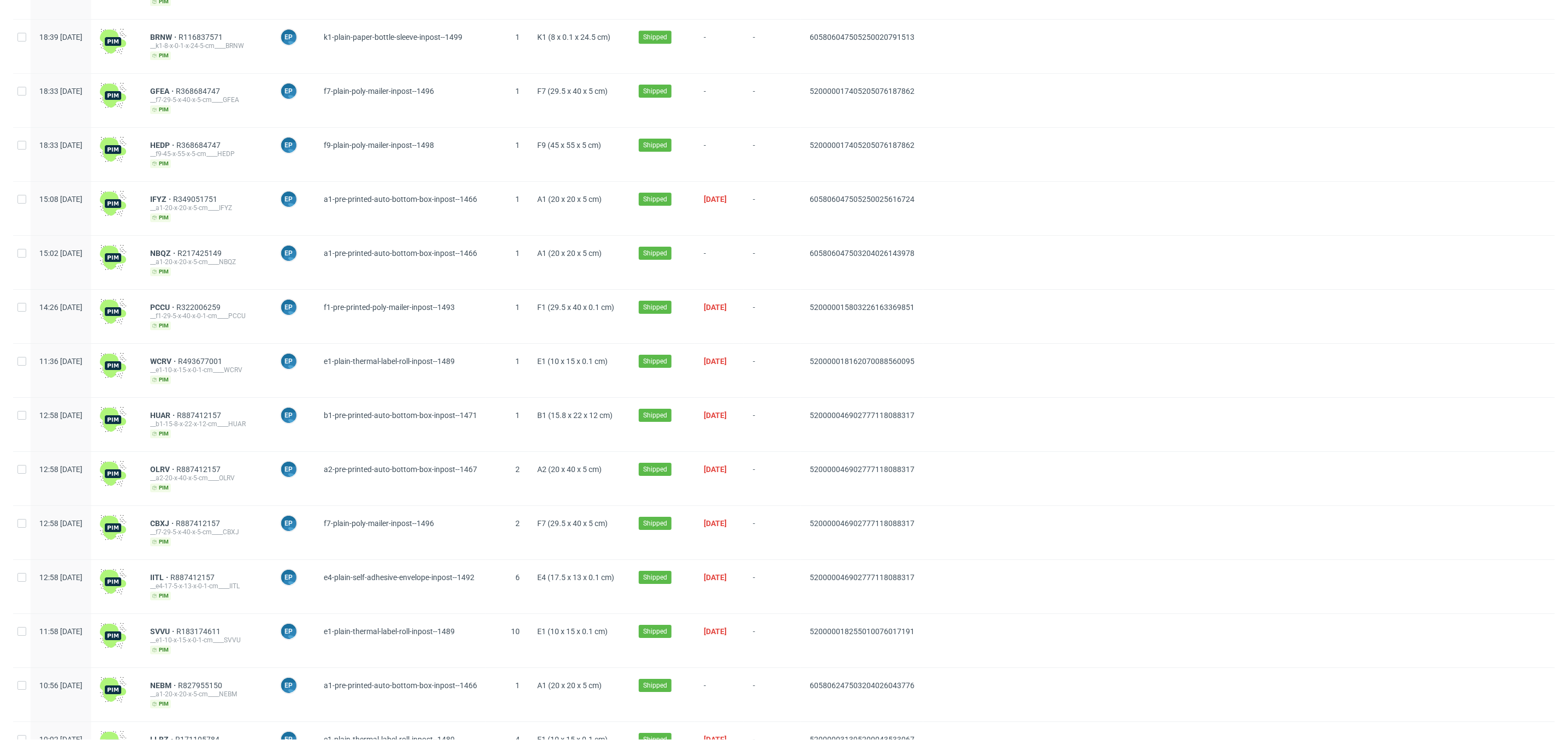
scroll to position [5841, 0]
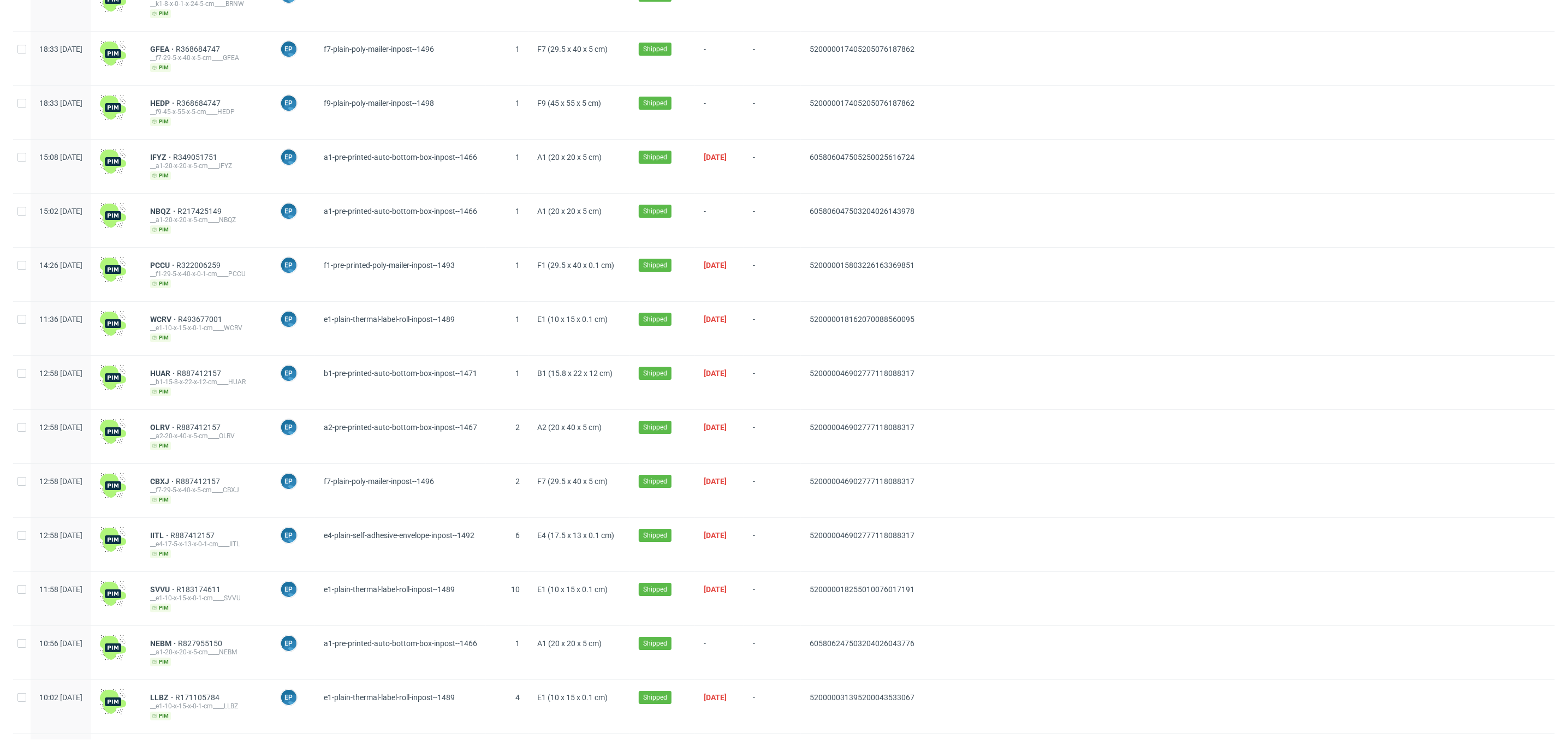
type input "520000018252407075093910"
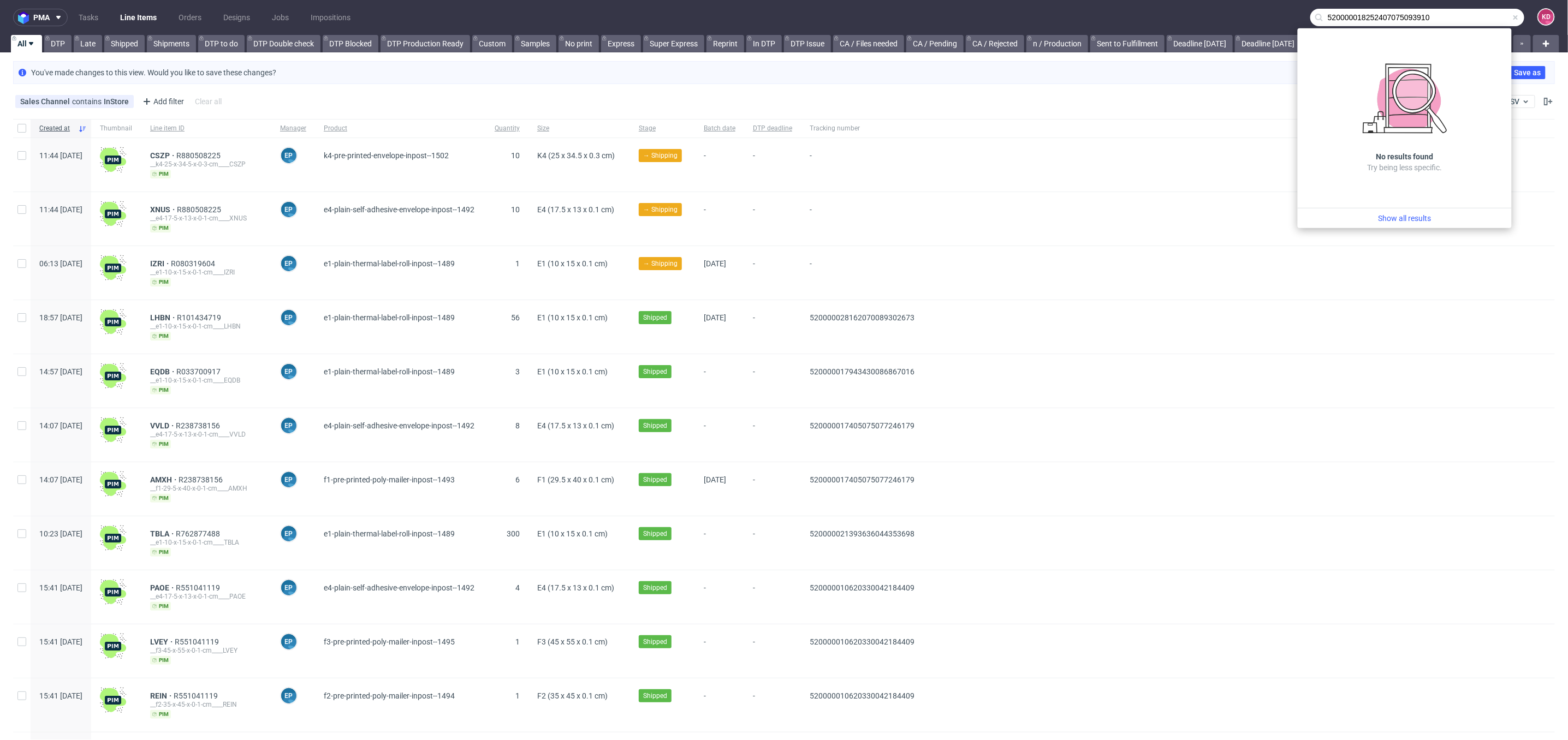
click at [1510, 17] on input "520000018252407075093910" at bounding box center [1417, 17] width 214 height 18
click at [1512, 18] on span at bounding box center [1516, 17] width 9 height 8
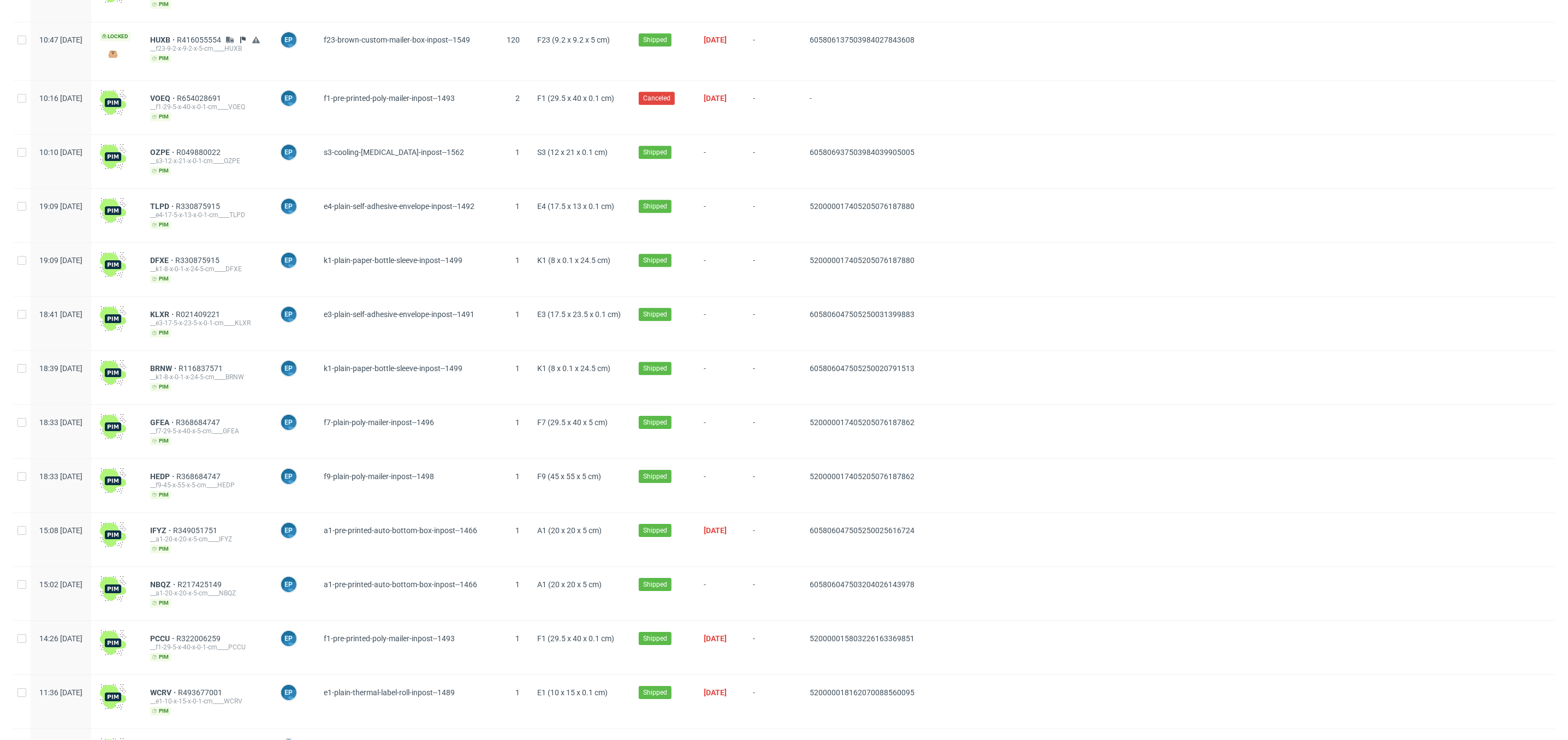
scroll to position [5841, 0]
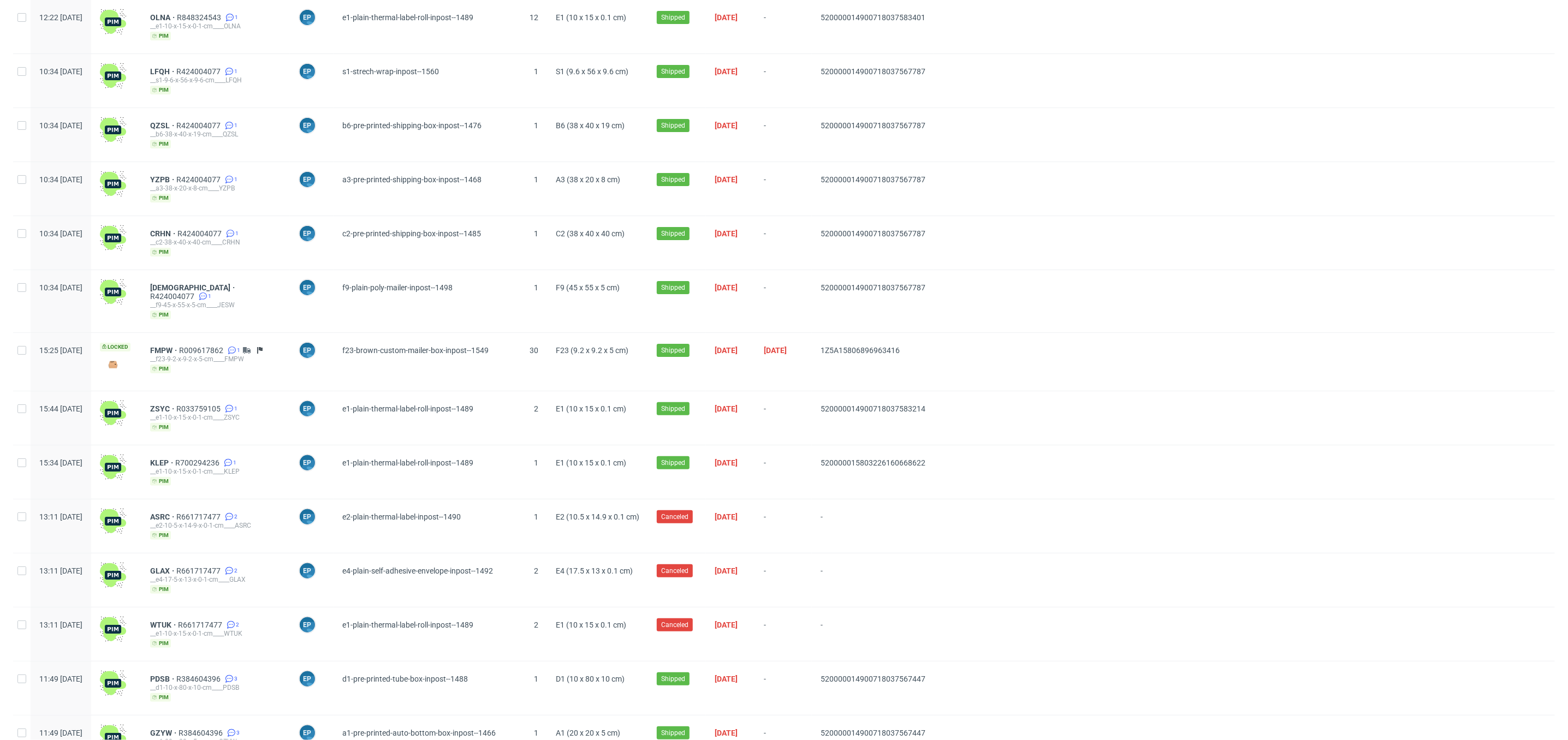
scroll to position [4028, 0]
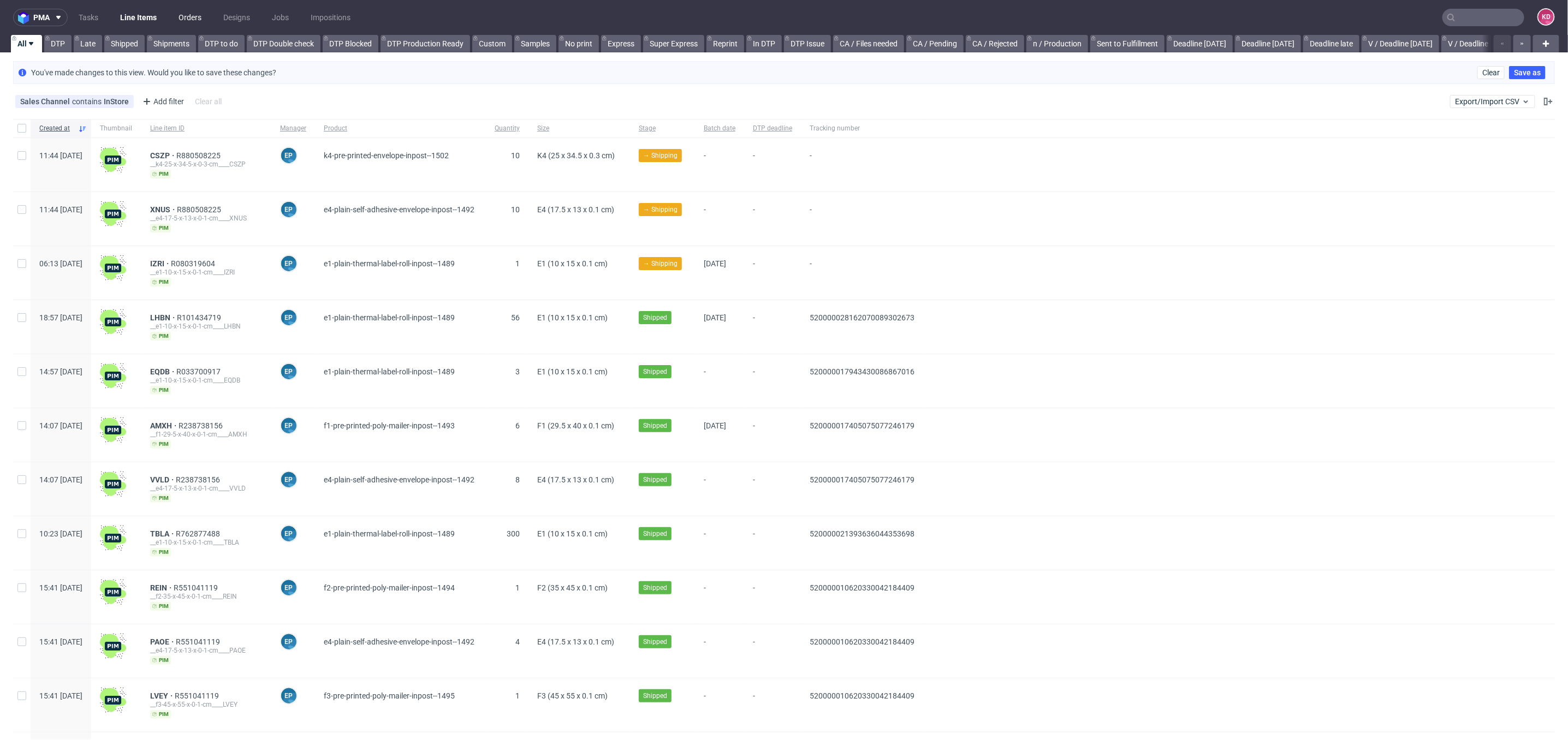
click at [188, 18] on link "Orders" at bounding box center [190, 17] width 36 height 18
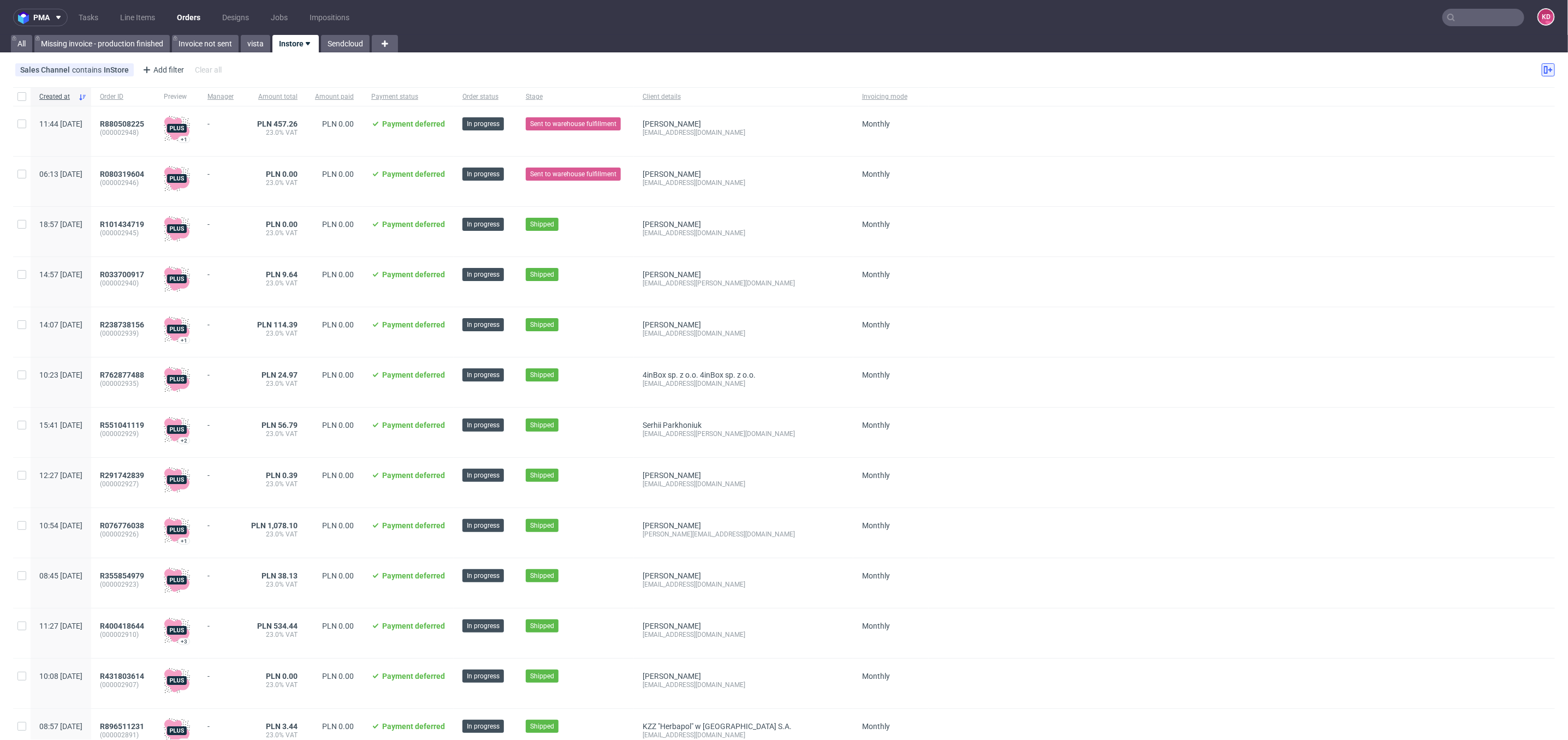
click at [1544, 69] on use at bounding box center [1548, 70] width 9 height 8
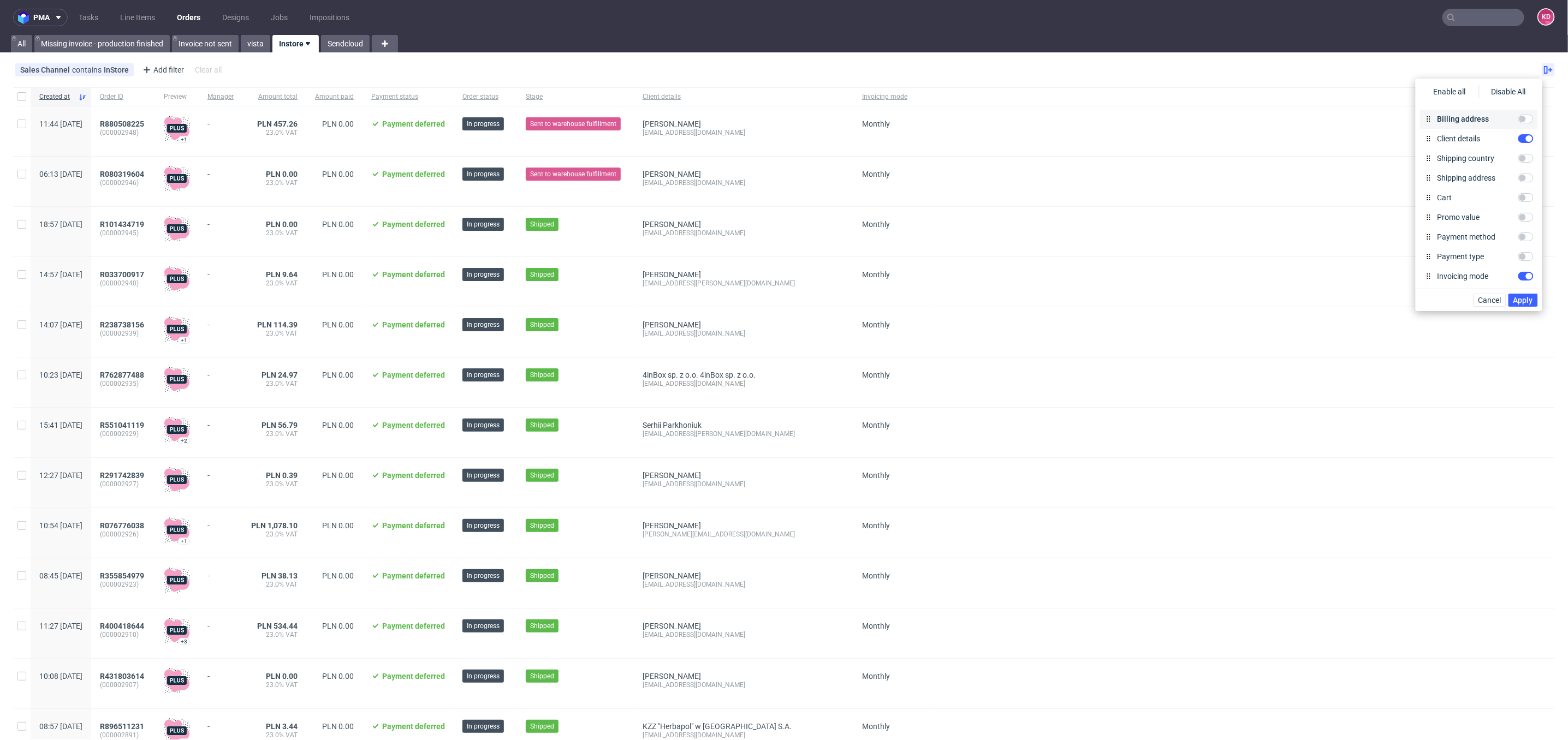
scroll to position [277, 0]
click at [1498, 303] on span "Cancel" at bounding box center [1490, 300] width 23 height 8
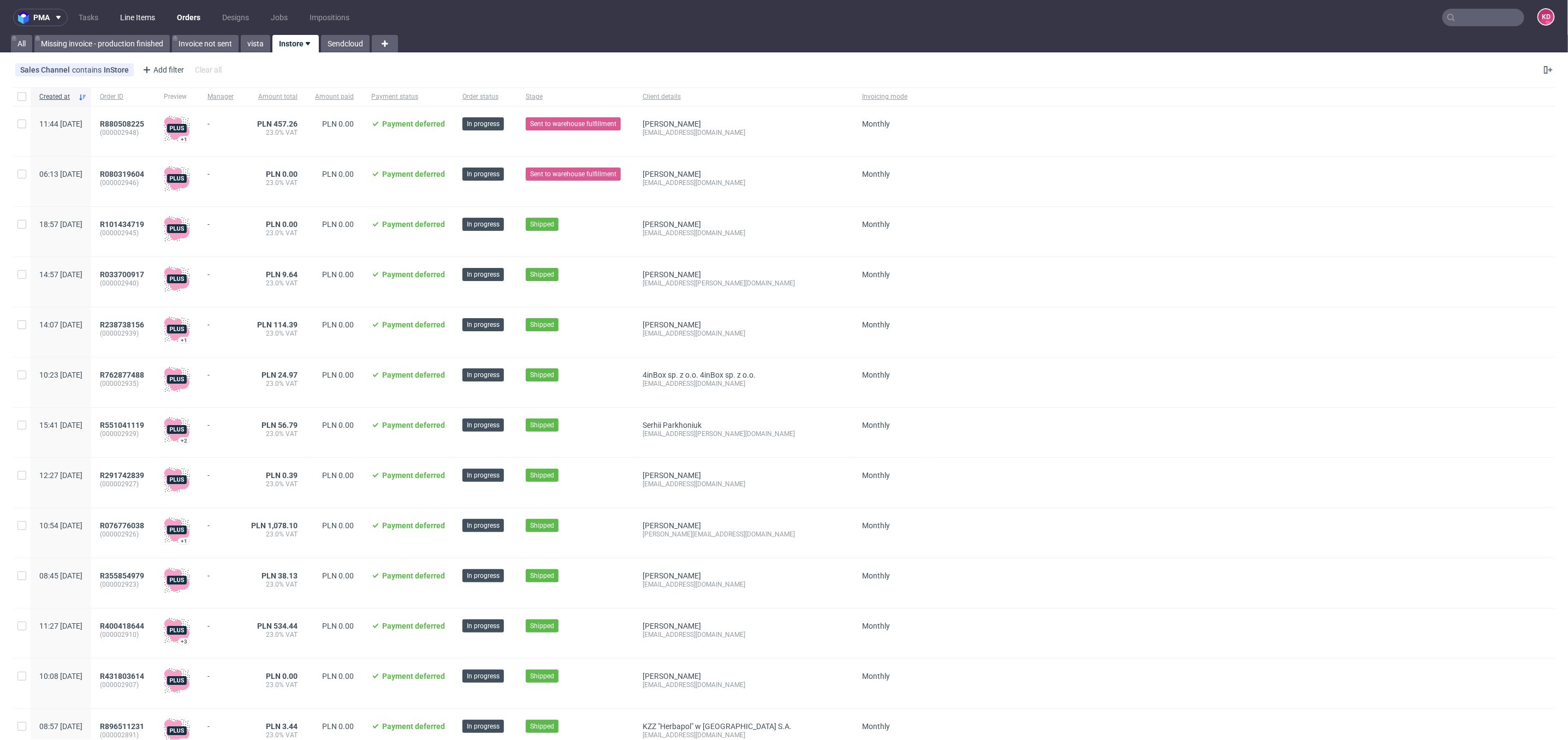
click at [144, 22] on link "Line Items" at bounding box center [137, 17] width 48 height 18
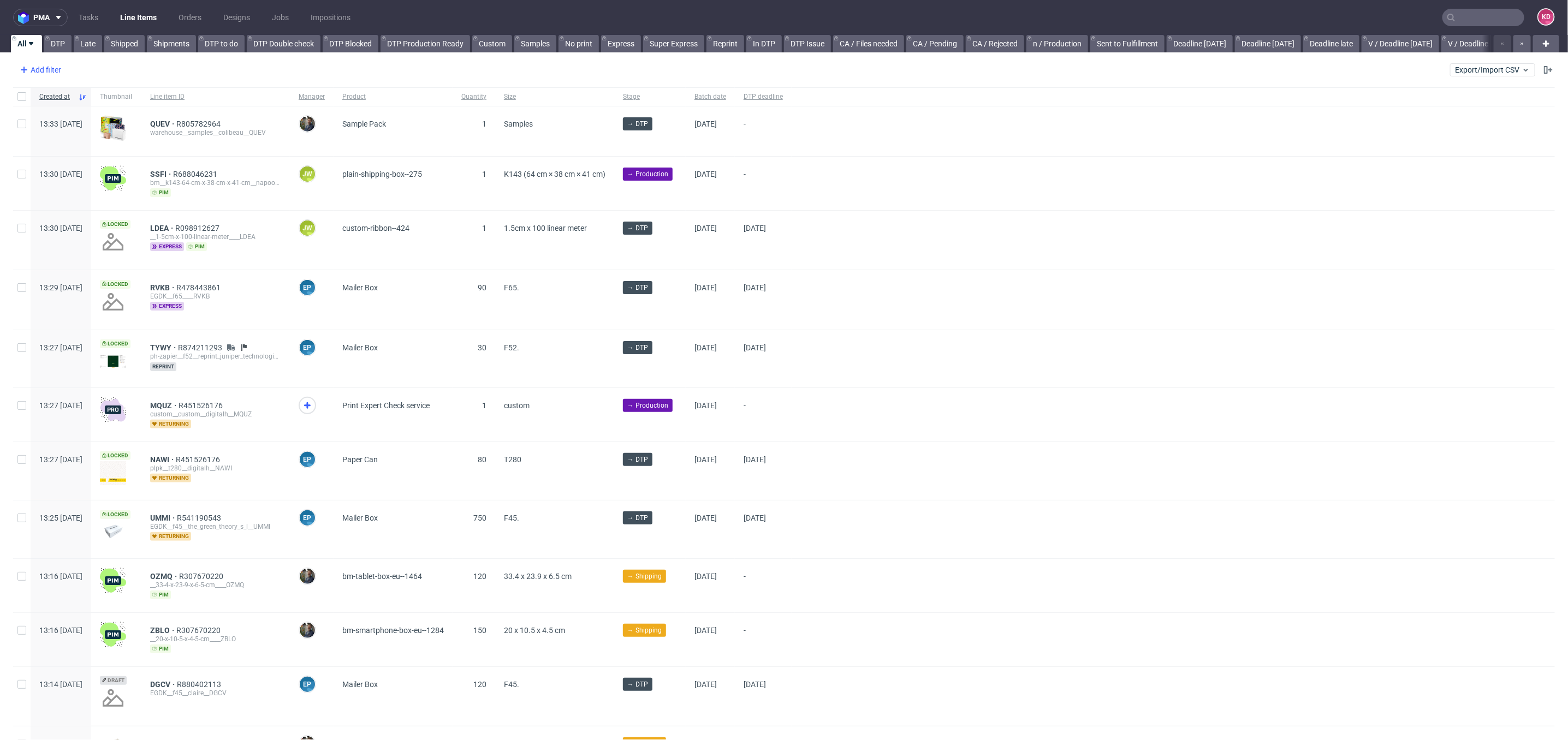
click at [52, 69] on div "Add filter" at bounding box center [39, 69] width 48 height 18
click at [56, 84] on div "DTP operator Account manager Badge Batch date Client details Color mode Country…" at bounding box center [85, 188] width 140 height 214
click at [56, 91] on input "text" at bounding box center [85, 93] width 131 height 18
type input "i"
type input "sales"
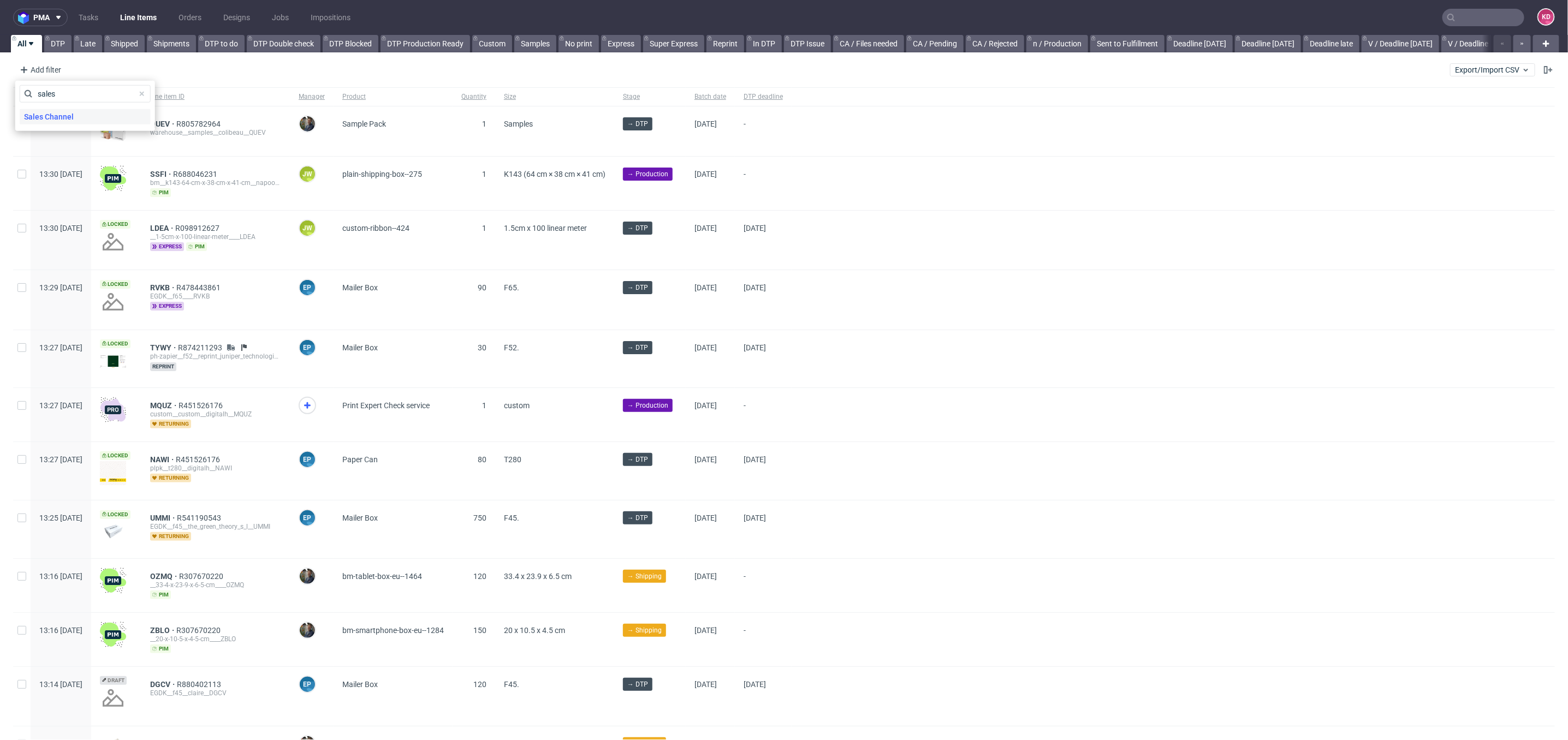
click at [54, 119] on span "Sales Channel" at bounding box center [48, 116] width 58 height 15
click at [67, 128] on div "Ankorstore BackPack Back Market Chrono24 Deliveroo Empik Packaging Farfetch Foo…" at bounding box center [85, 212] width 131 height 205
click at [64, 118] on input "text" at bounding box center [85, 118] width 131 height 18
type input "insto"
click at [64, 139] on label "InStore" at bounding box center [85, 141] width 131 height 15
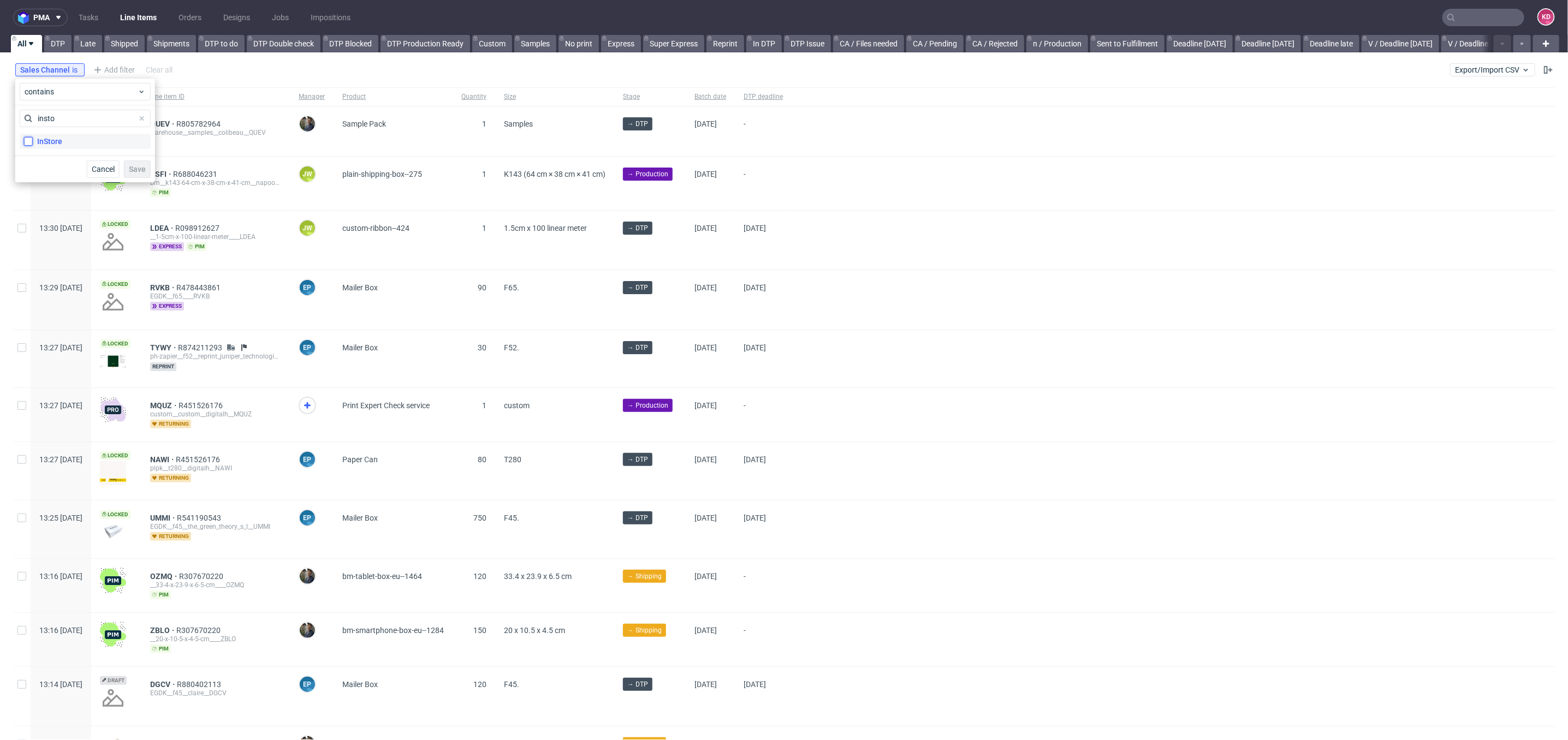
click at [33, 139] on input "InStore" at bounding box center [28, 141] width 9 height 8
checkbox input "true"
click at [136, 173] on span "Save" at bounding box center [137, 169] width 17 height 8
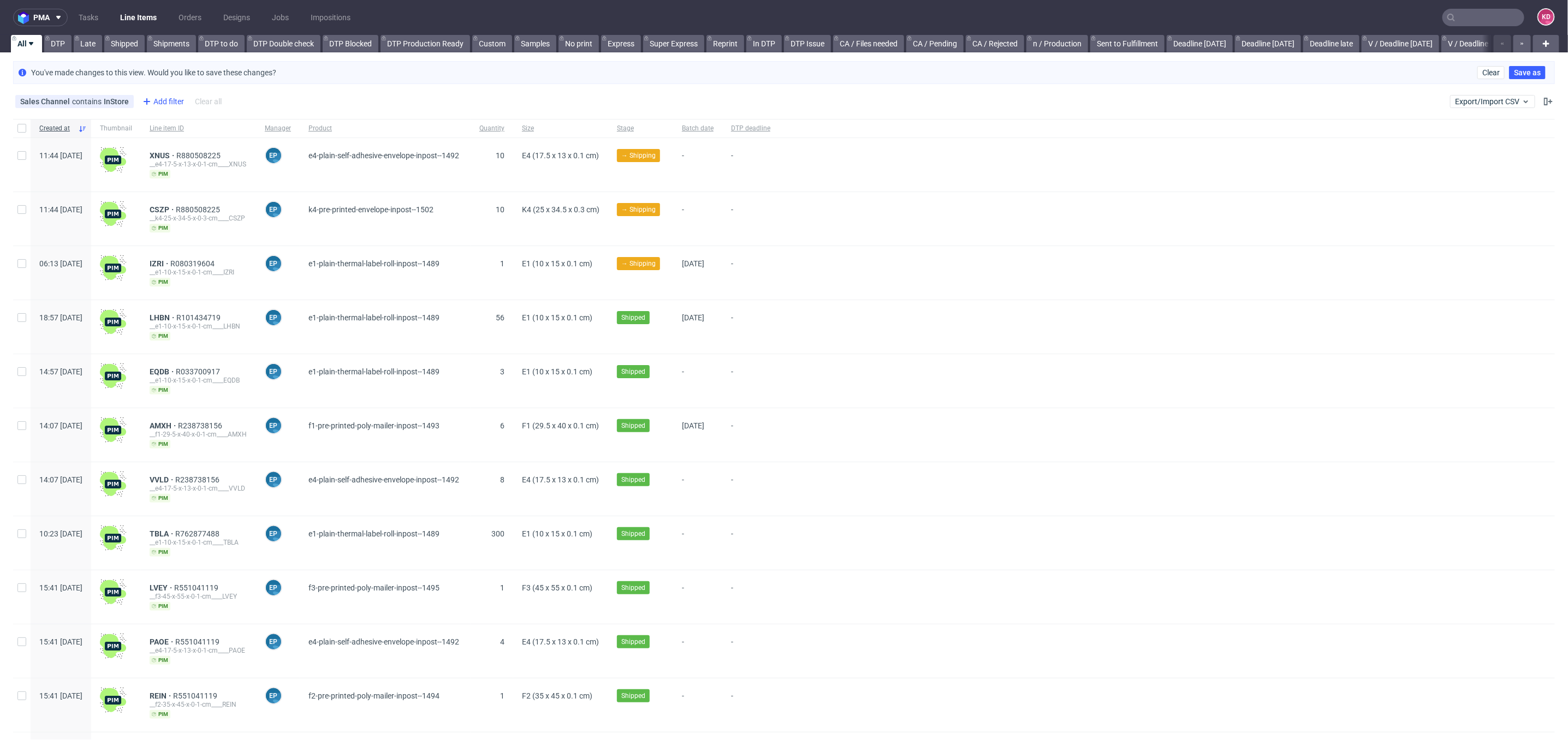
click at [154, 97] on div "Add filter" at bounding box center [162, 101] width 48 height 18
click at [166, 120] on input "text" at bounding box center [206, 126] width 131 height 18
type input "stag"
click at [160, 151] on span "Stage" at bounding box center [155, 148] width 29 height 15
click at [184, 147] on input "text" at bounding box center [206, 150] width 131 height 18
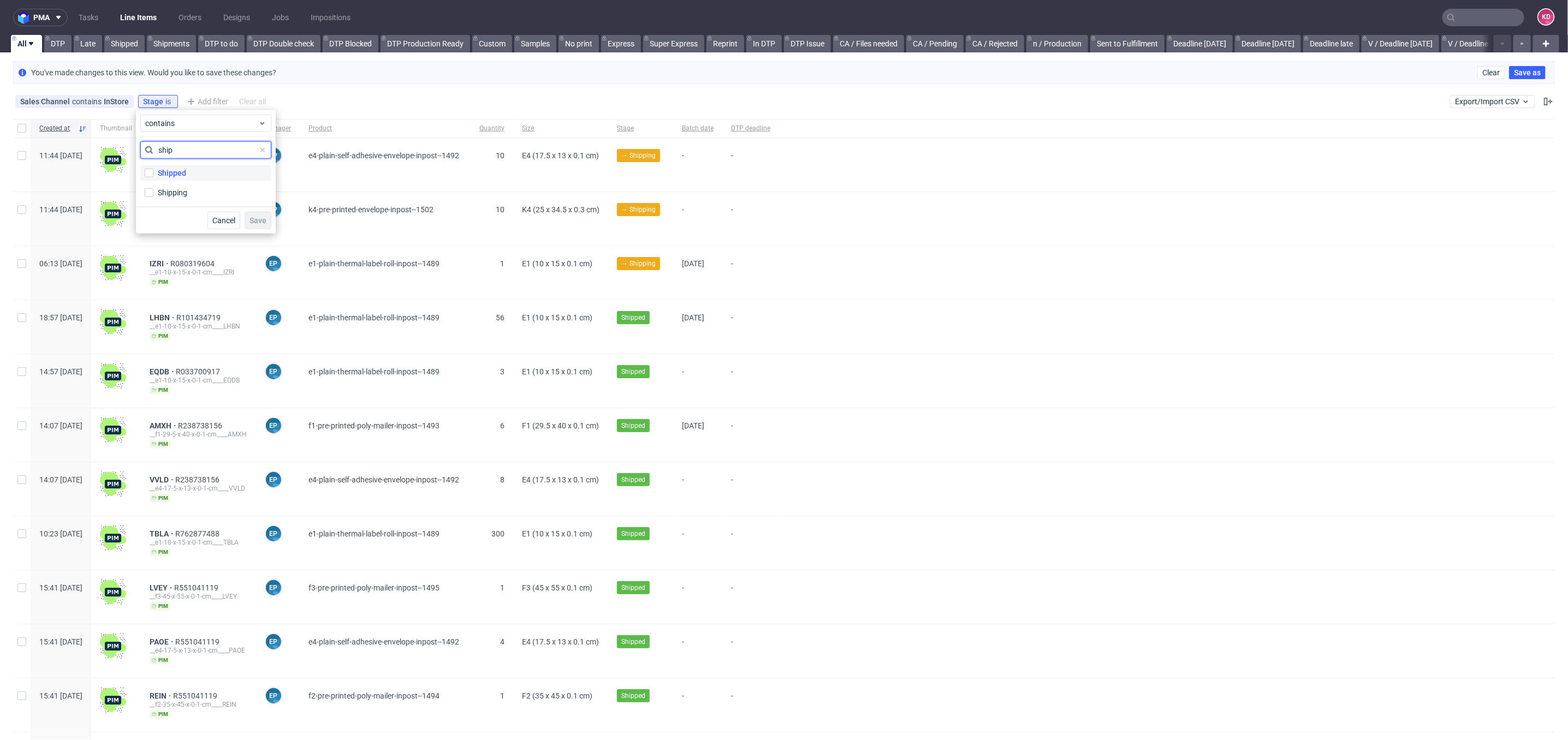
type input "ship"
click at [186, 175] on label "Shipped" at bounding box center [206, 173] width 131 height 15
click at [154, 175] on input "Shipped" at bounding box center [148, 173] width 9 height 8
checkbox input "true"
click at [255, 220] on span "Save" at bounding box center [258, 220] width 17 height 8
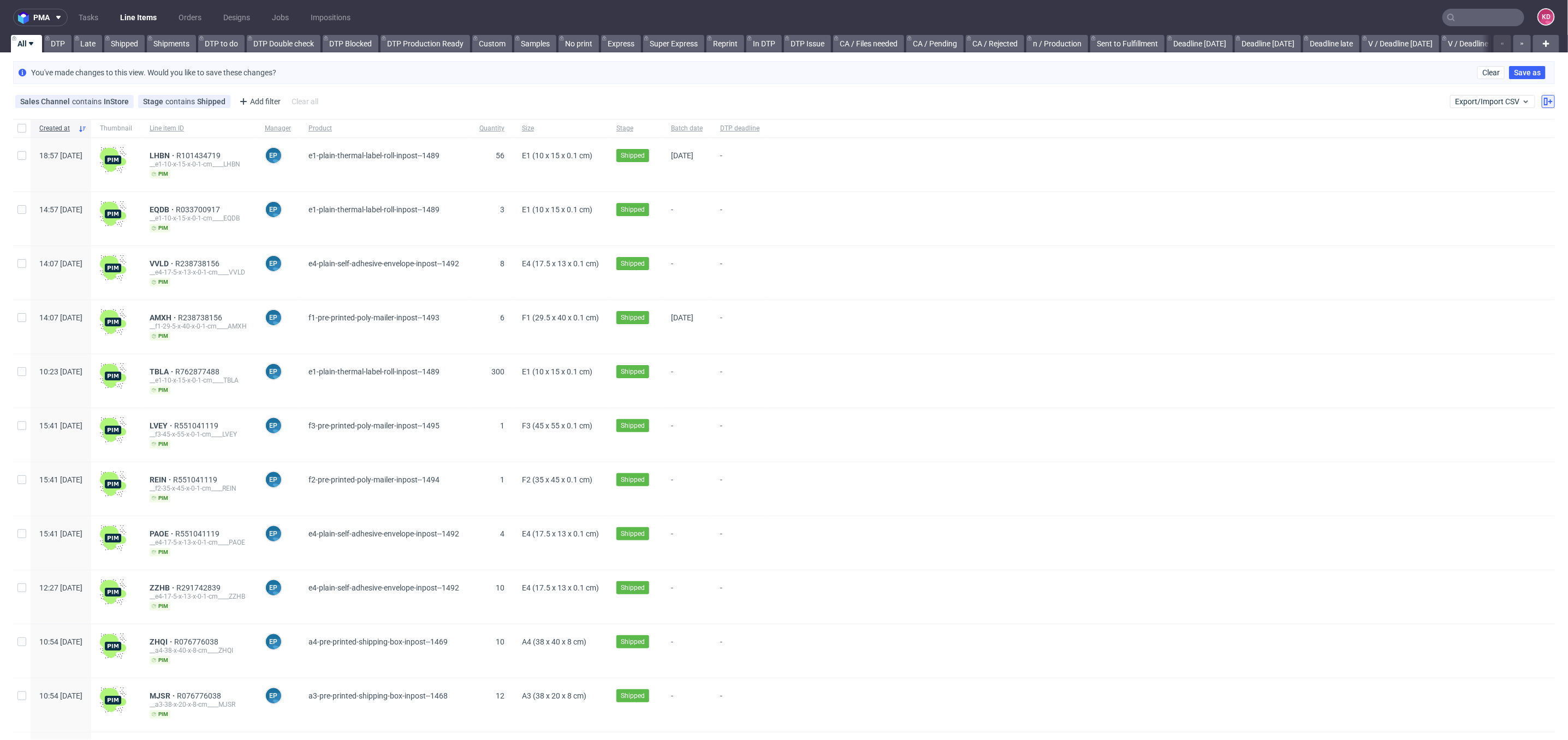
click at [1542, 106] on button at bounding box center [1548, 101] width 13 height 13
click at [1522, 232] on input "Tracking number" at bounding box center [1525, 235] width 15 height 8
checkbox input "true"
click at [1526, 333] on span "Apply" at bounding box center [1524, 332] width 20 height 8
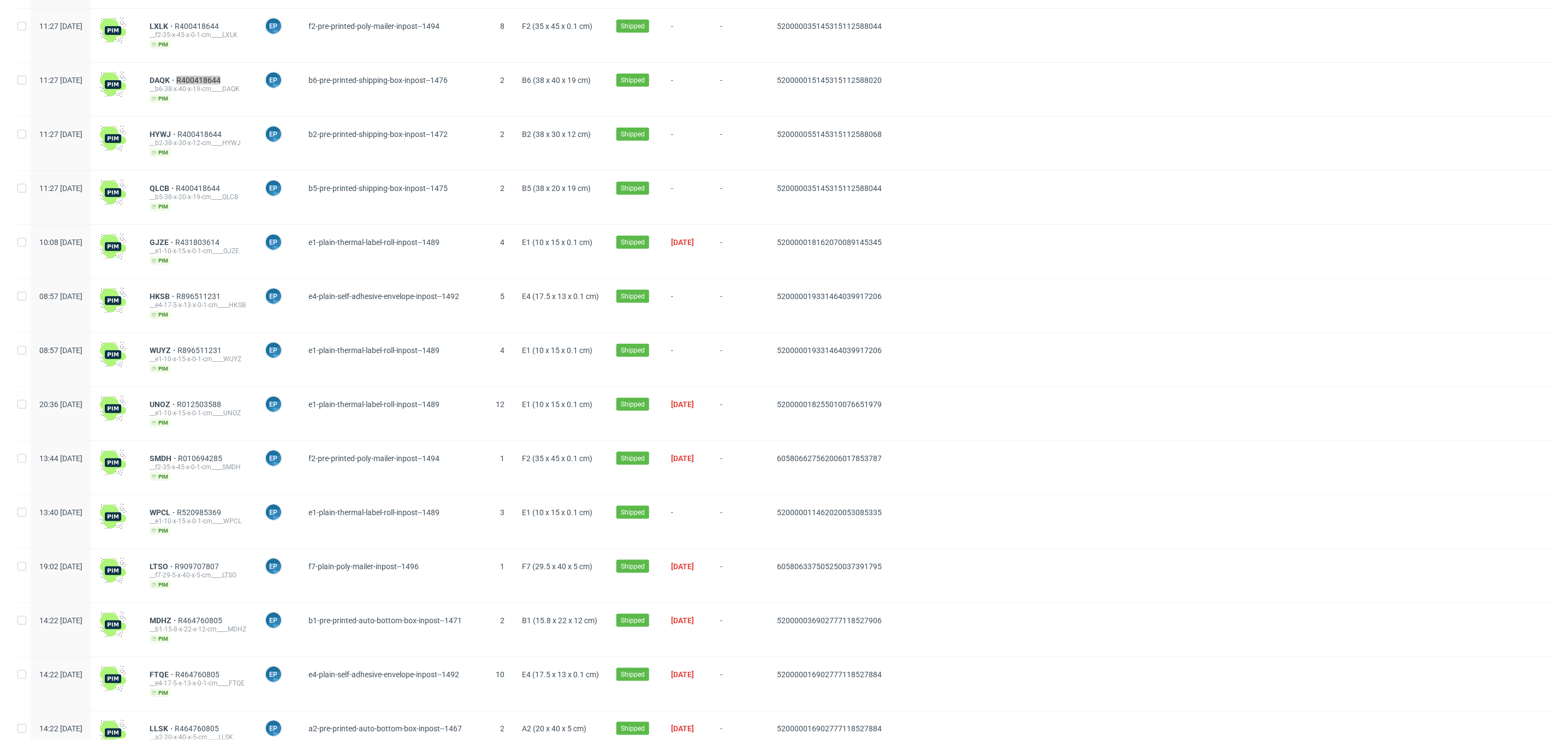
scroll to position [775, 0]
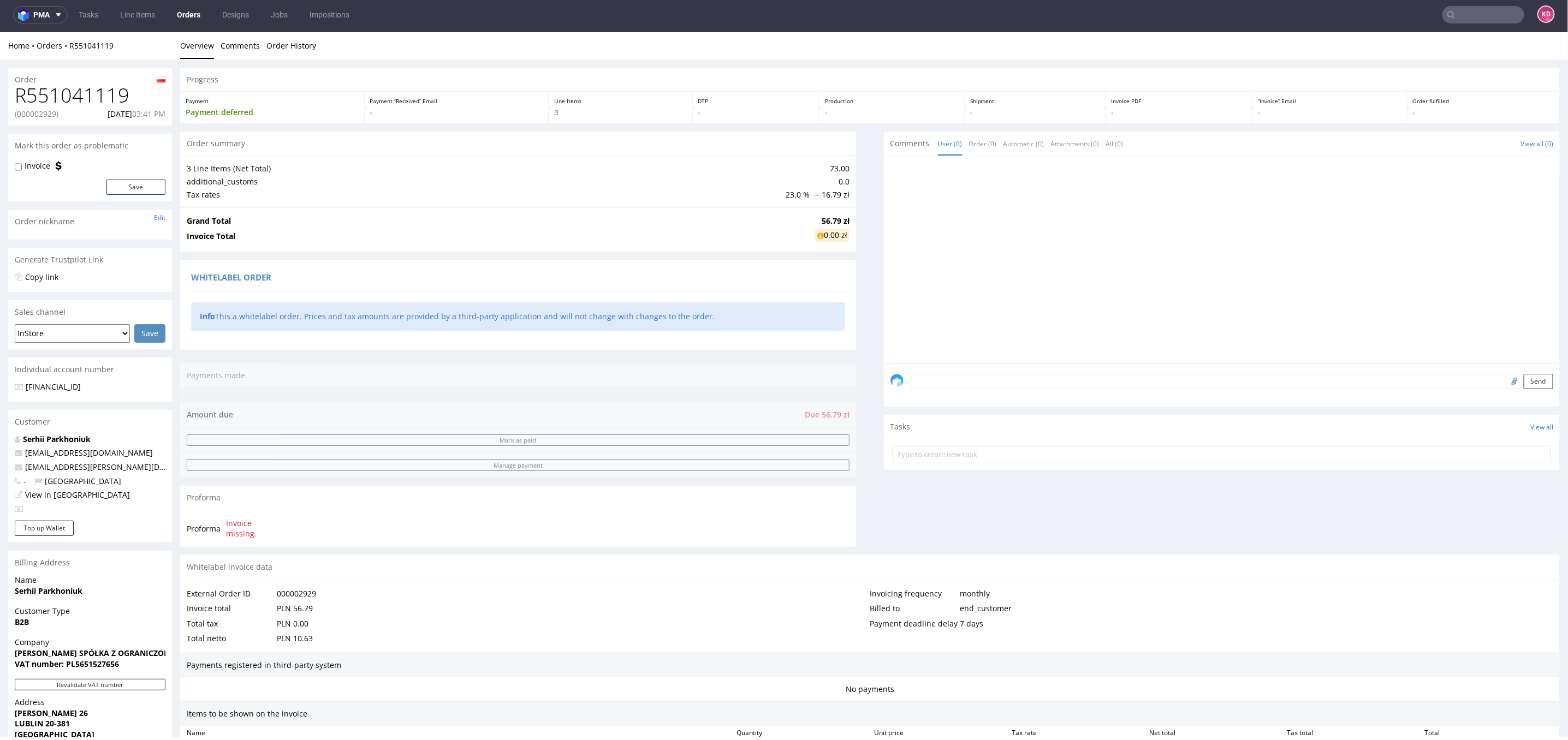
click at [1462, 13] on input "text" at bounding box center [1483, 14] width 82 height 18
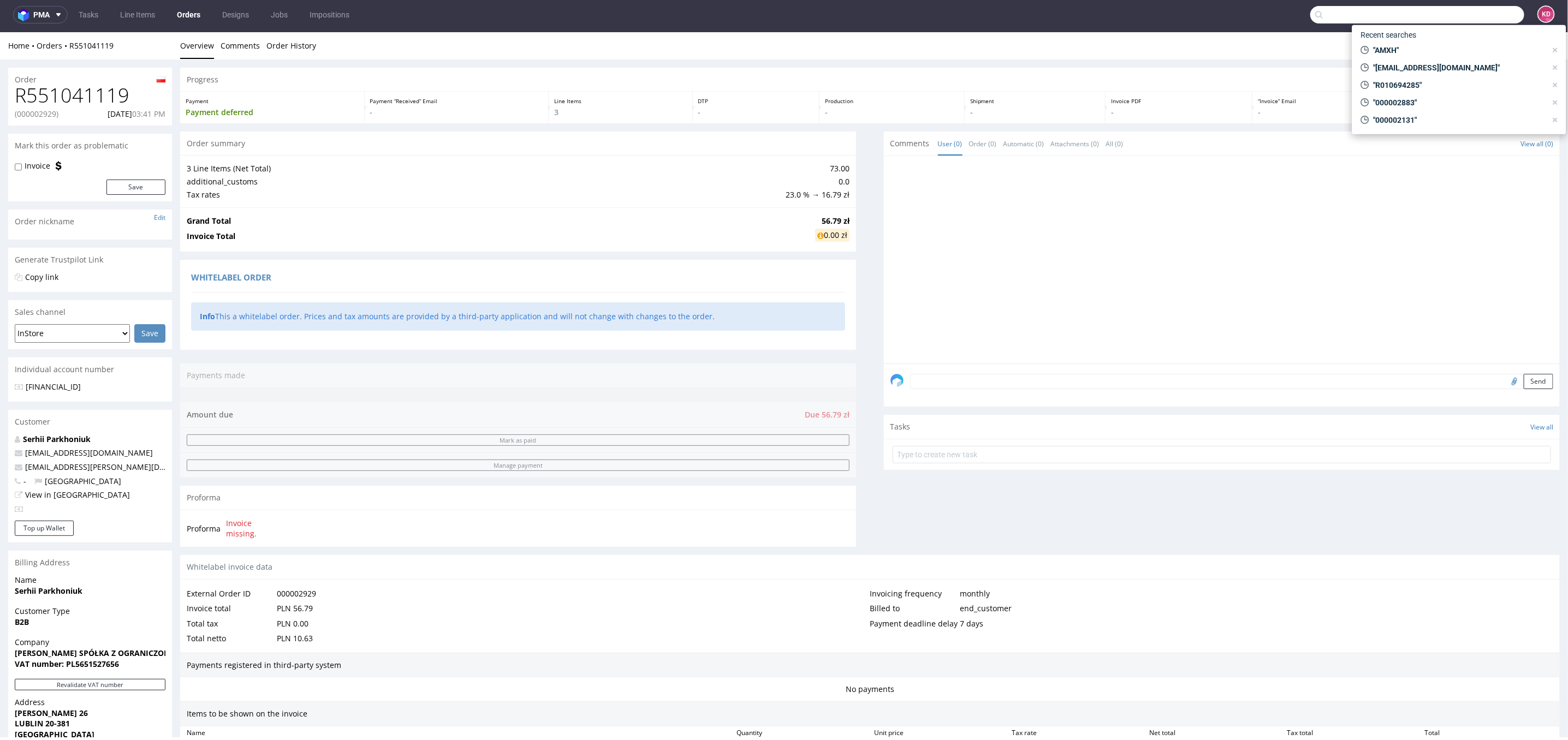
paste input "520000025145315112588037"
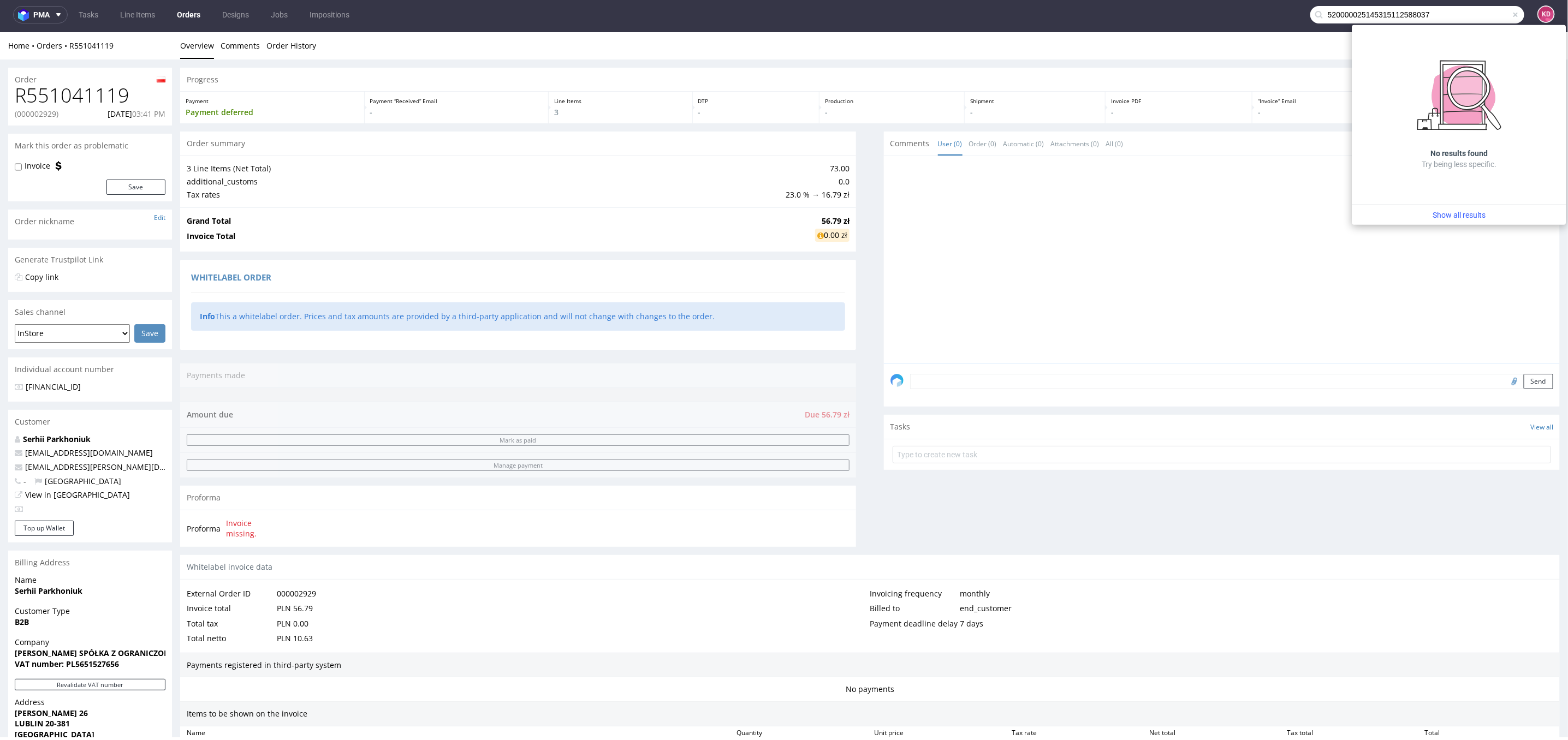
type input "520000025145315112588037"
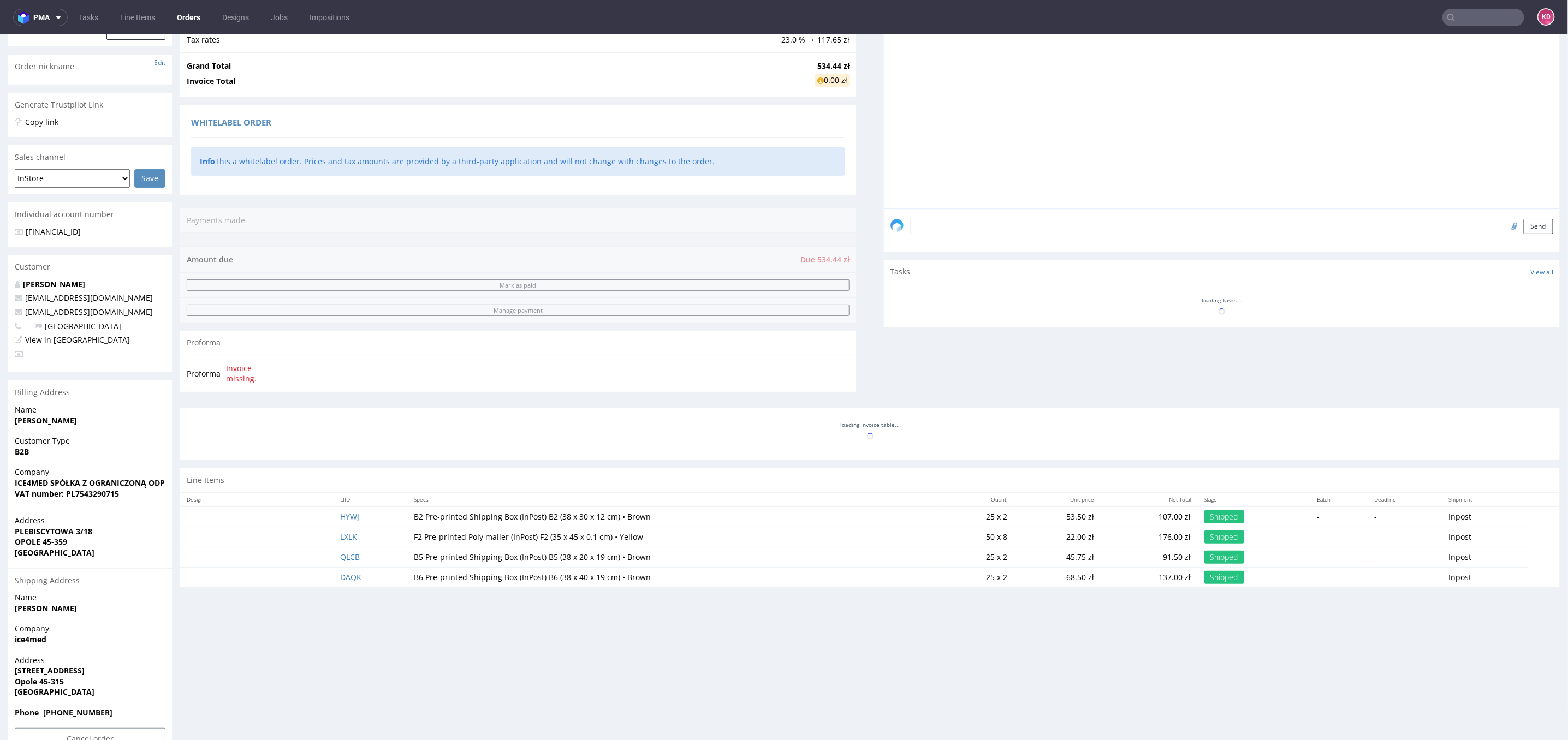
scroll to position [186, 0]
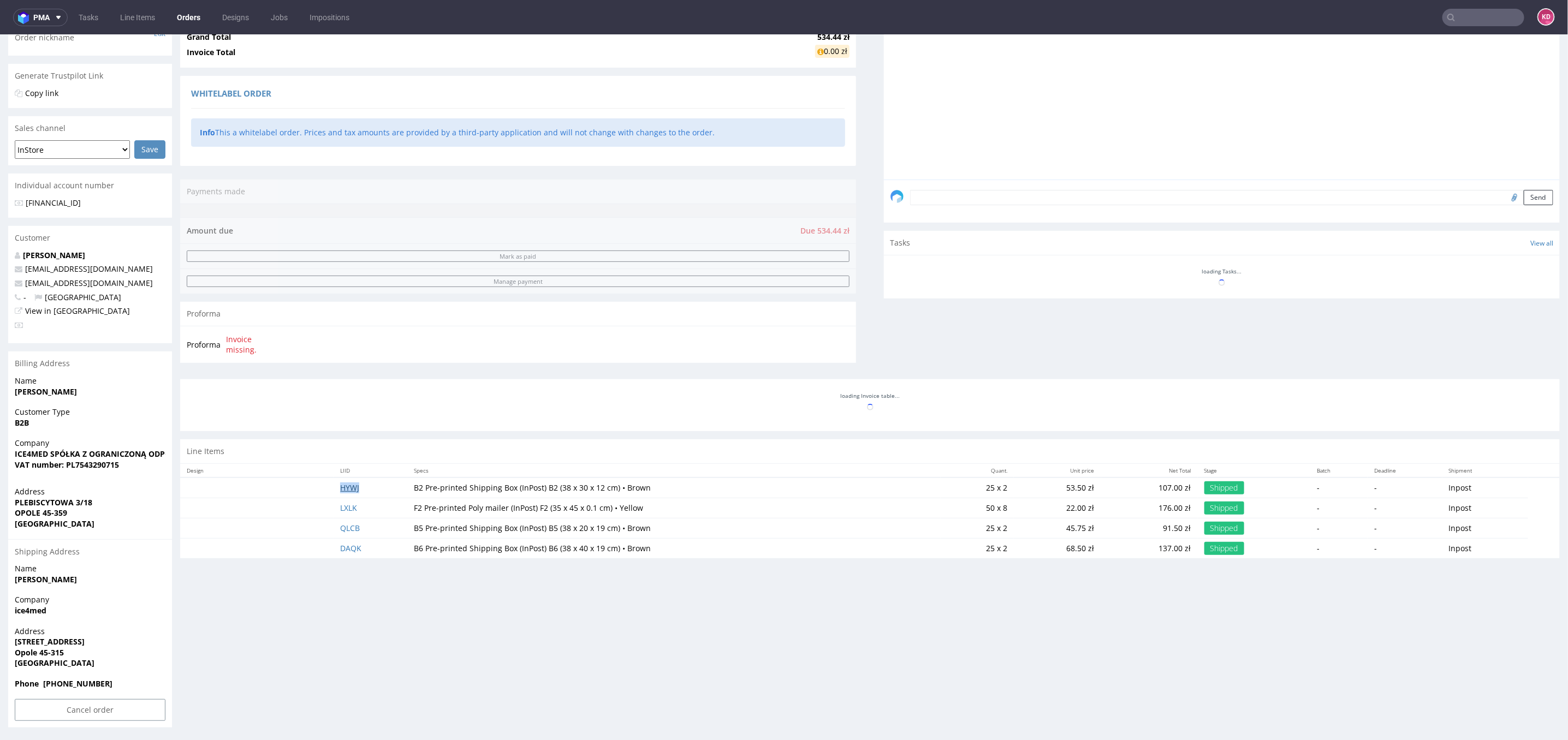
click at [348, 484] on link "HYWJ" at bounding box center [349, 487] width 19 height 10
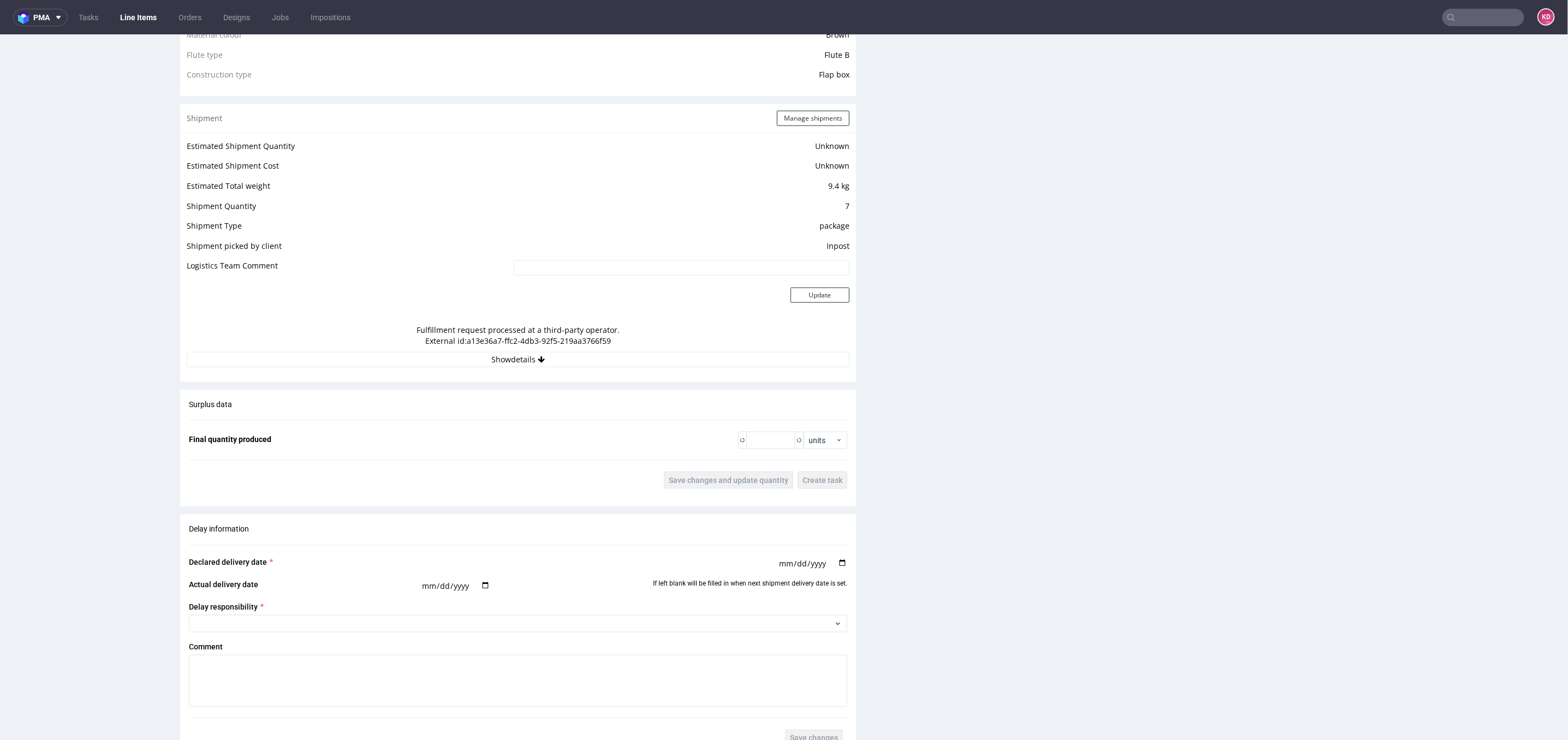
scroll to position [871, 0]
click at [547, 346] on button "Show details" at bounding box center [517, 353] width 663 height 15
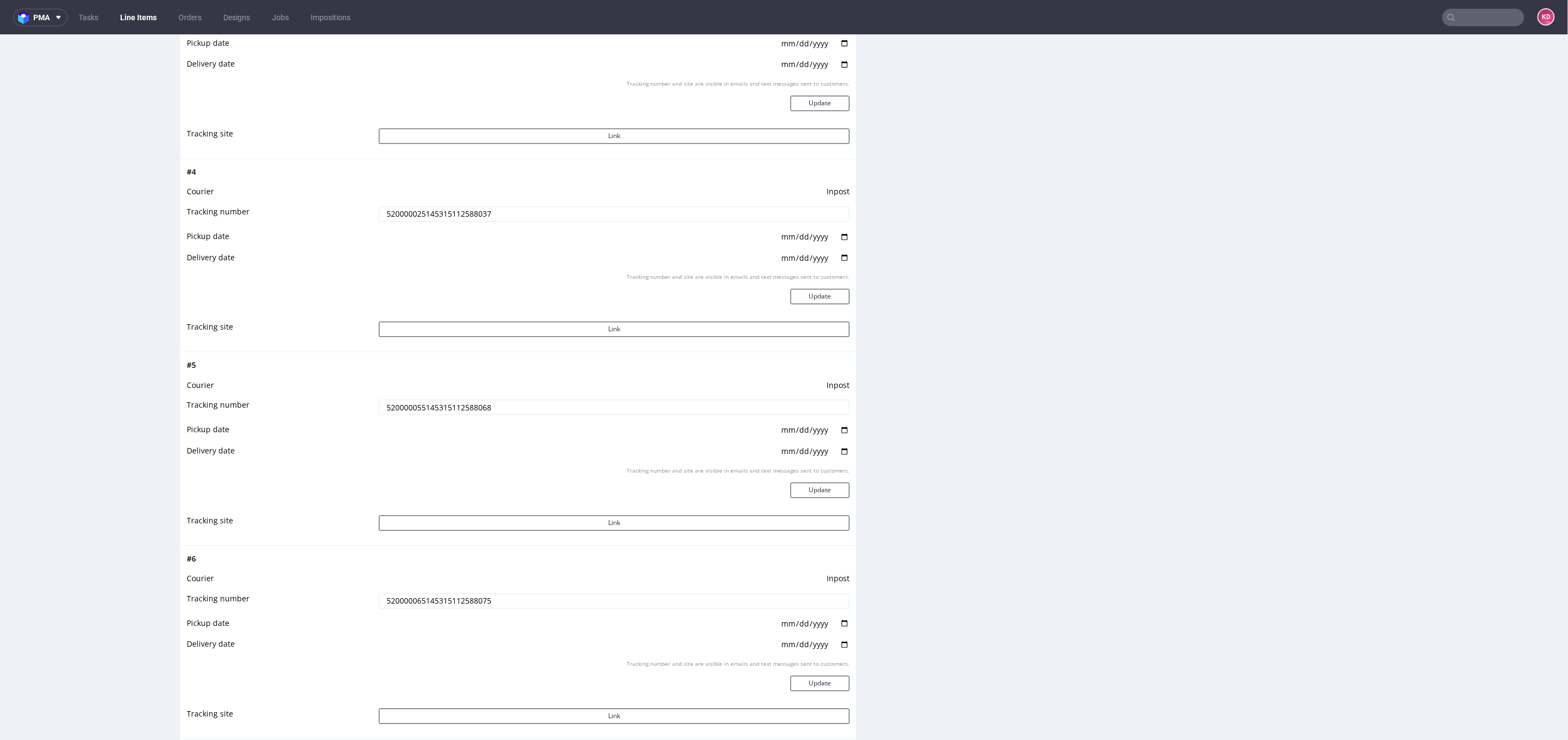
scroll to position [1660, 0]
drag, startPoint x: 495, startPoint y: 213, endPoint x: 360, endPoint y: 212, distance: 135.0
click at [361, 212] on tr "Tracking number 520000025145315112588037" at bounding box center [517, 218] width 663 height 25
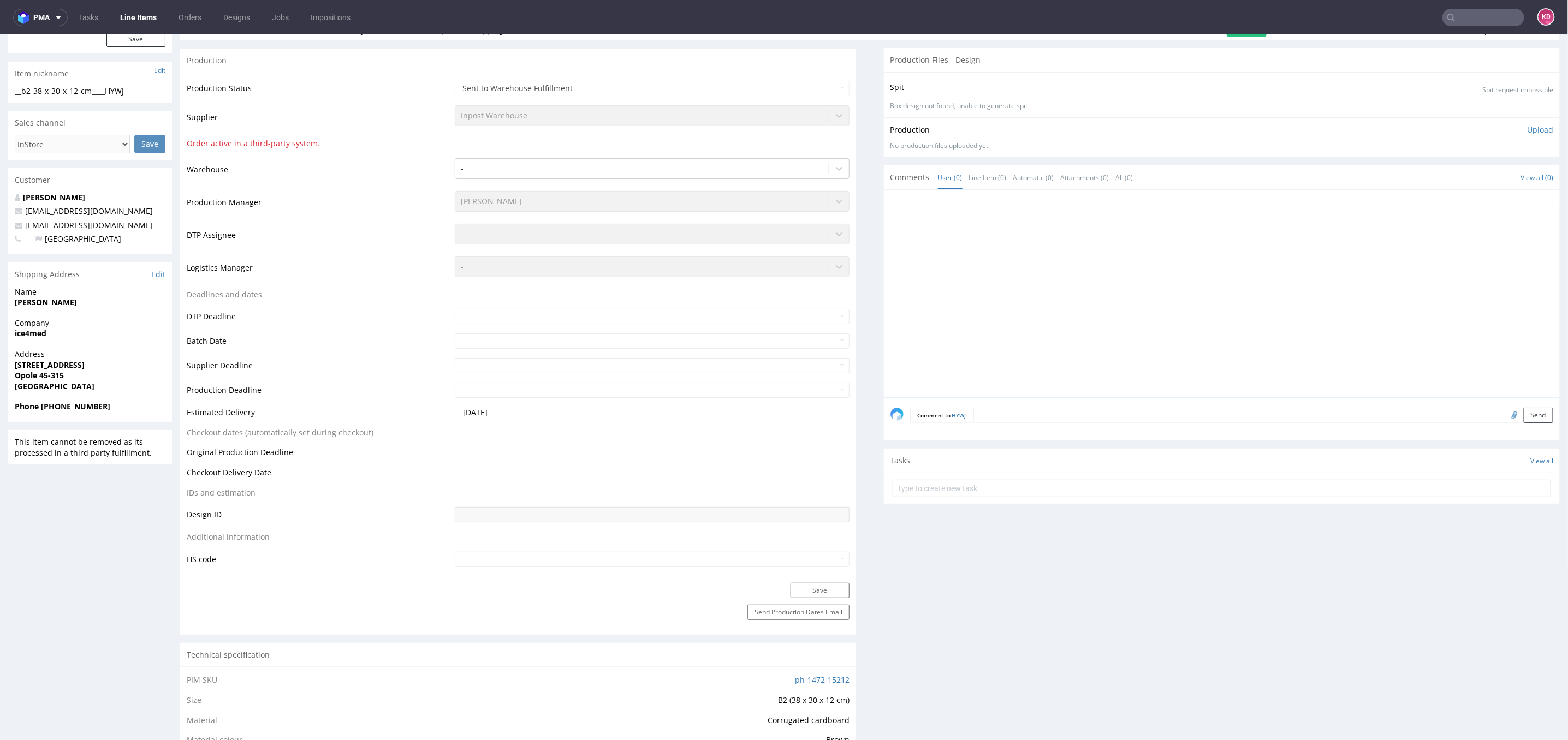
scroll to position [0, 0]
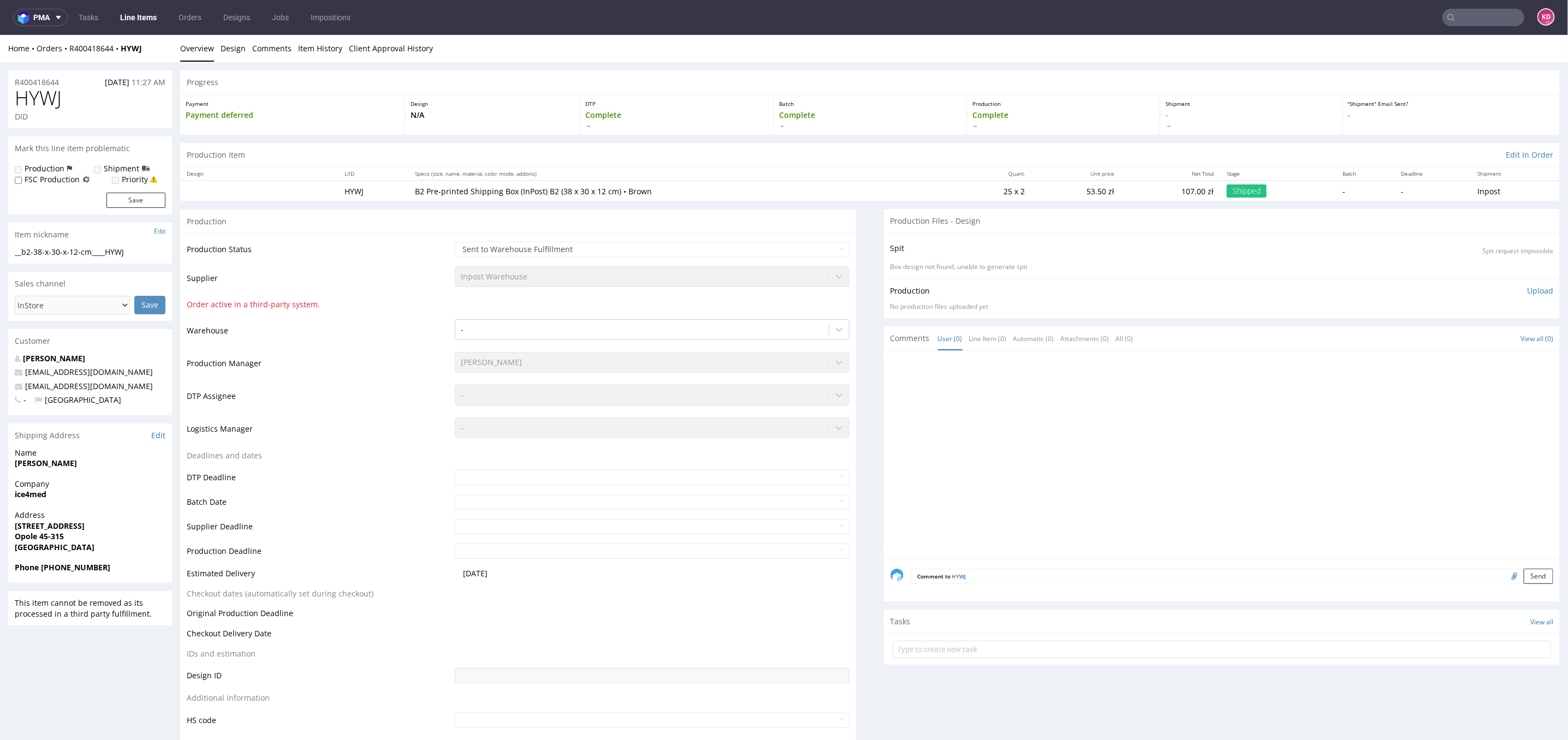
click at [71, 84] on div "R400418644 29.09.2025 11:27 AM" at bounding box center [90, 78] width 164 height 18
drag, startPoint x: 80, startPoint y: 97, endPoint x: 15, endPoint y: 92, distance: 65.2
click at [15, 92] on h1 "HYWJ" at bounding box center [90, 97] width 150 height 22
drag, startPoint x: 67, startPoint y: 81, endPoint x: 4, endPoint y: 81, distance: 63.0
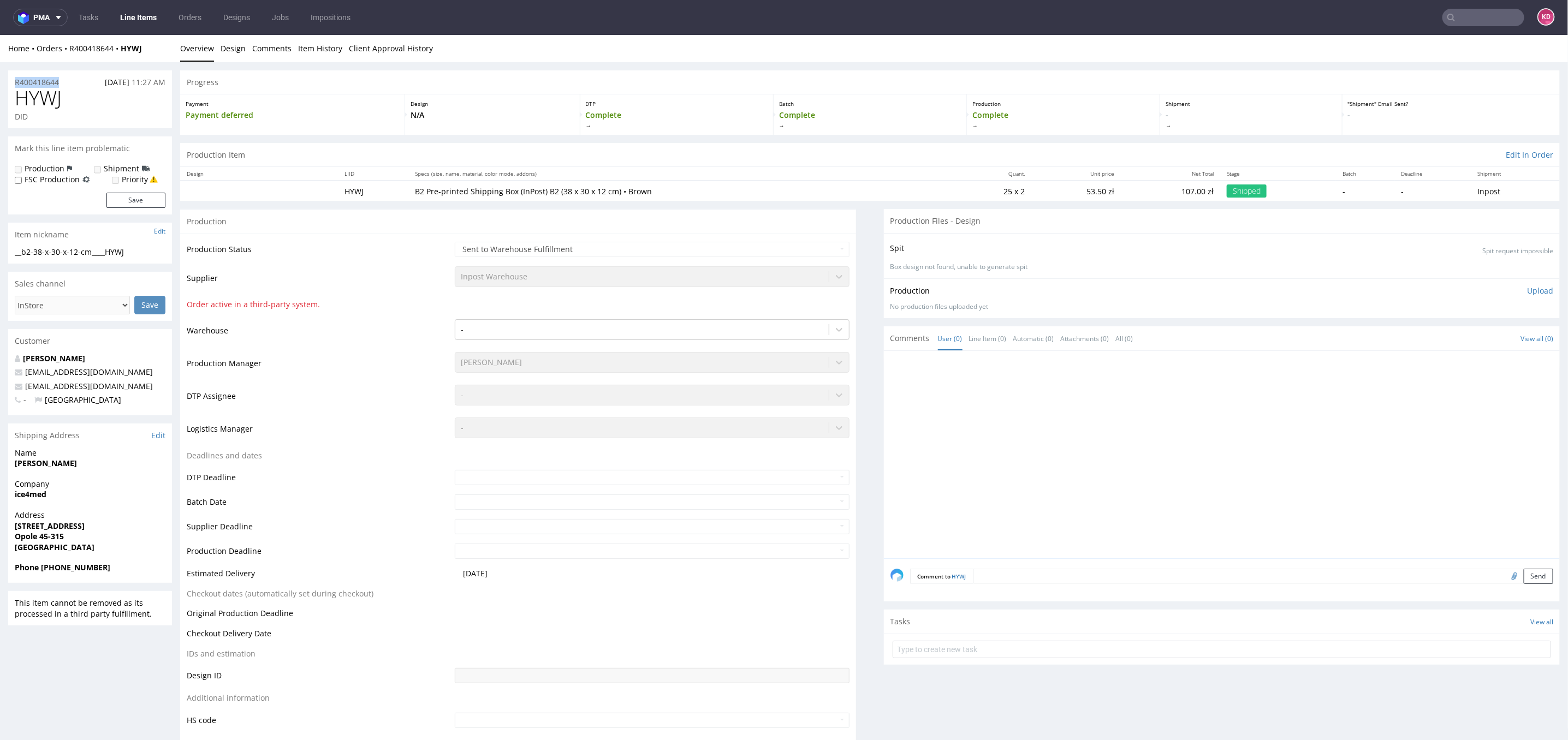
copy p "R400418644"
drag, startPoint x: 78, startPoint y: 99, endPoint x: 5, endPoint y: 99, distance: 73.0
copy span "HYWJ"
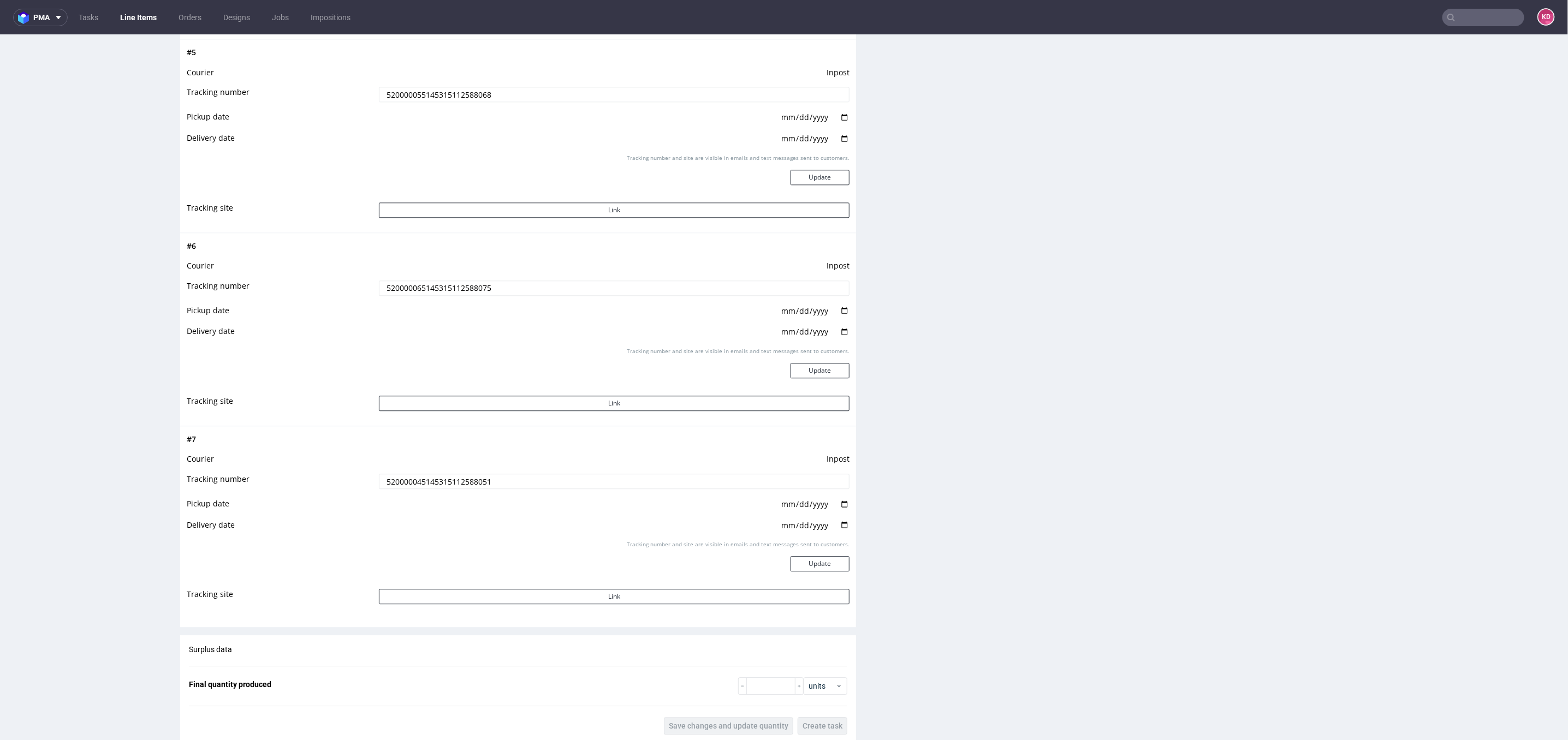
scroll to position [1971, 0]
